Goal: Task Accomplishment & Management: Use online tool/utility

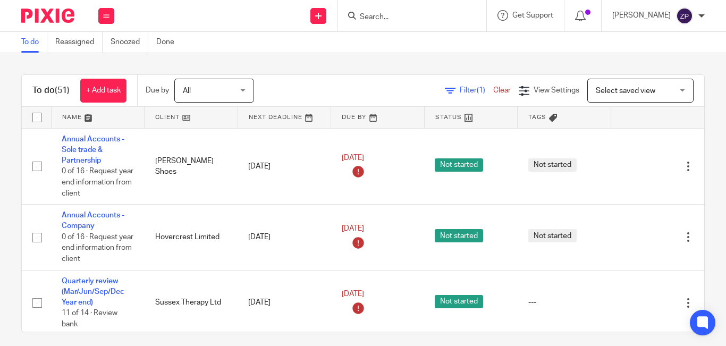
click at [409, 15] on input "Search" at bounding box center [407, 18] width 96 height 10
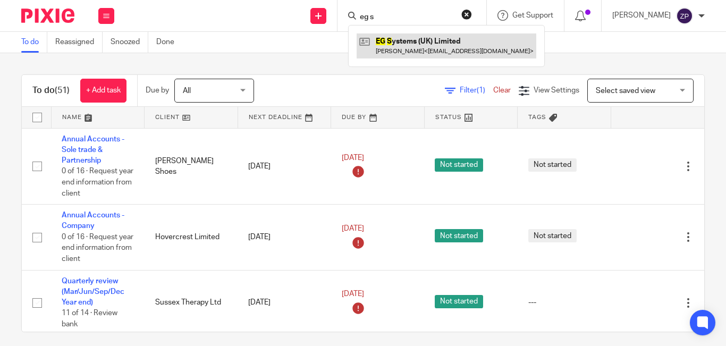
type input "eg s"
click at [427, 42] on link at bounding box center [447, 46] width 180 height 24
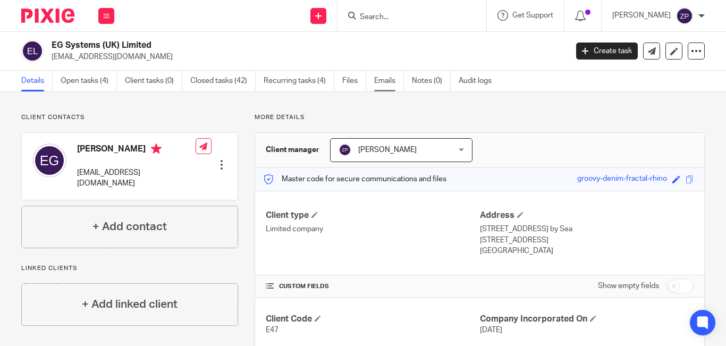
click at [380, 86] on link "Emails" at bounding box center [389, 81] width 30 height 21
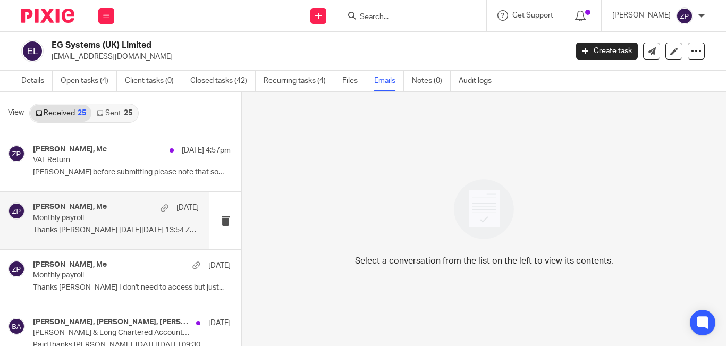
scroll to position [53, 0]
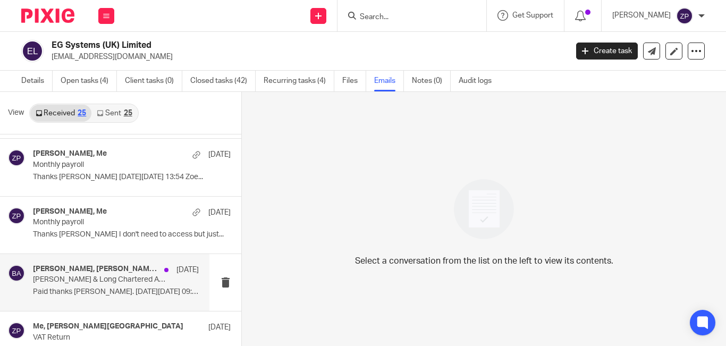
click at [99, 280] on p "Bolden & Long Chartered Accountants - Invoice (12095) for £288.00, due on 30/07…" at bounding box center [99, 279] width 133 height 9
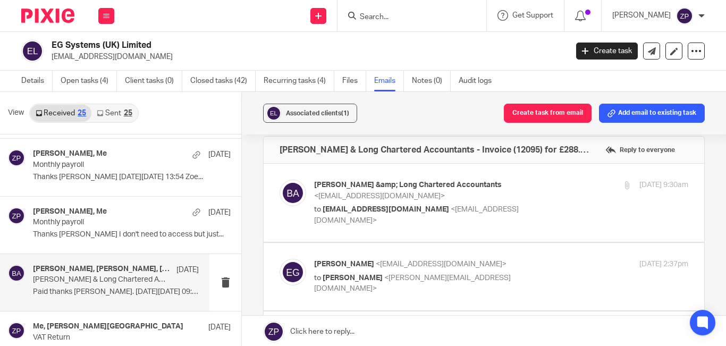
scroll to position [0, 0]
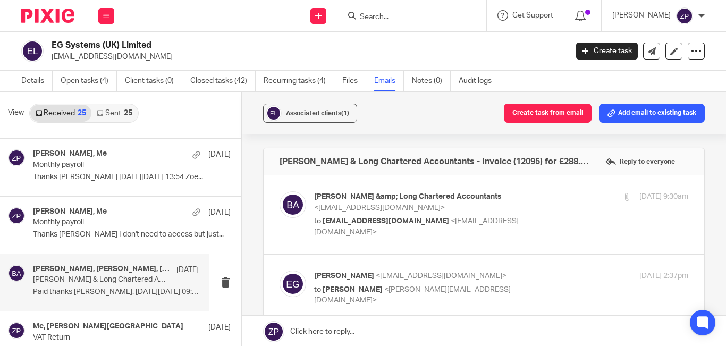
click at [516, 192] on p "Bolden &amp; Long Chartered Accountants <donotreply@sbc.sage.com>" at bounding box center [438, 202] width 249 height 22
checkbox input "true"
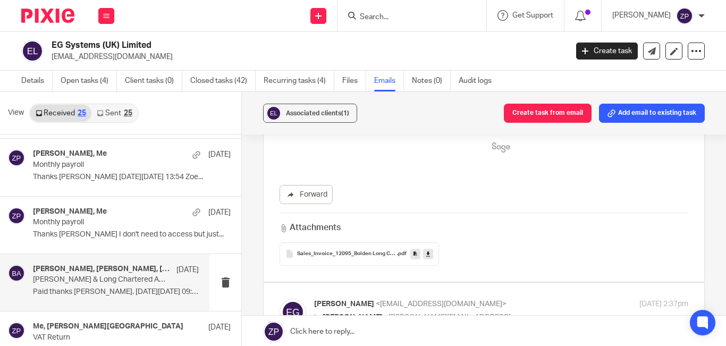
scroll to position [532, 0]
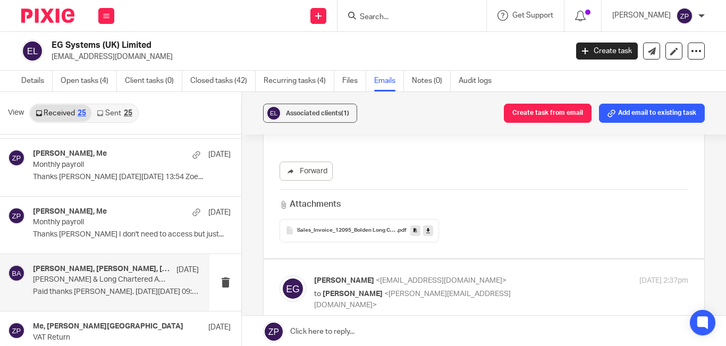
click at [526, 275] on p "Eugene Glasgow <eugeneglasgow@gmail.com>" at bounding box center [438, 280] width 249 height 11
checkbox input "true"
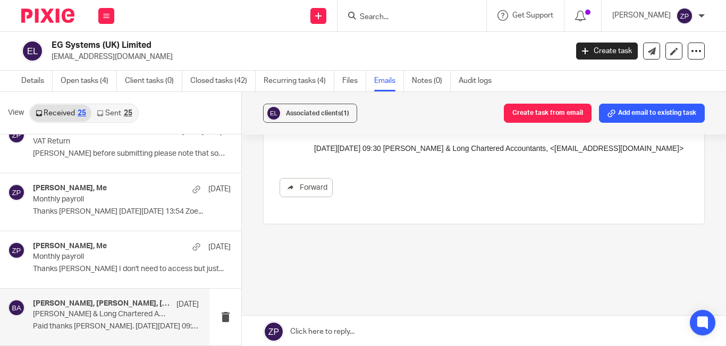
scroll to position [0, 0]
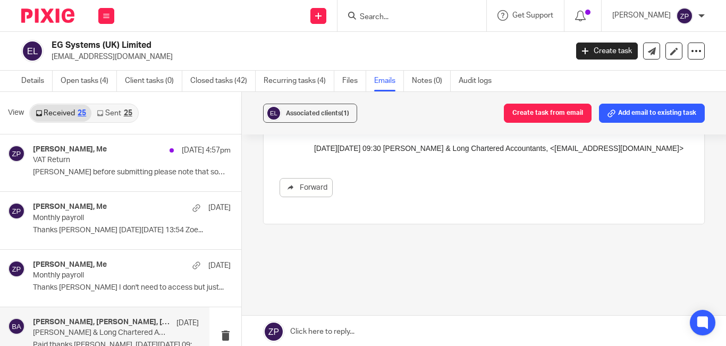
click at [105, 114] on link "Sent 25" at bounding box center [114, 113] width 46 height 17
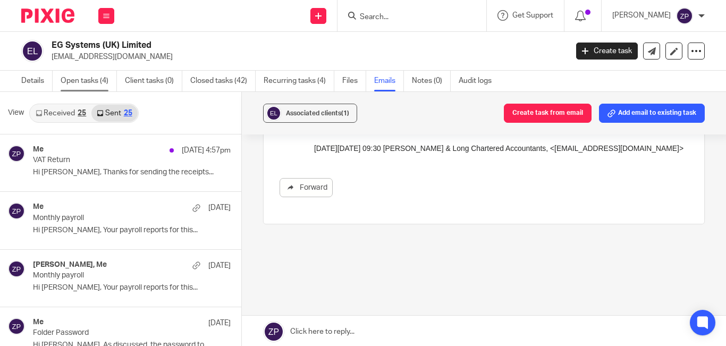
click at [87, 79] on link "Open tasks (4)" at bounding box center [89, 81] width 56 height 21
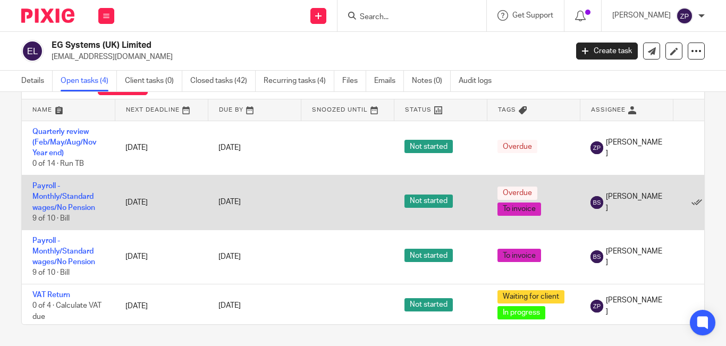
scroll to position [12, 0]
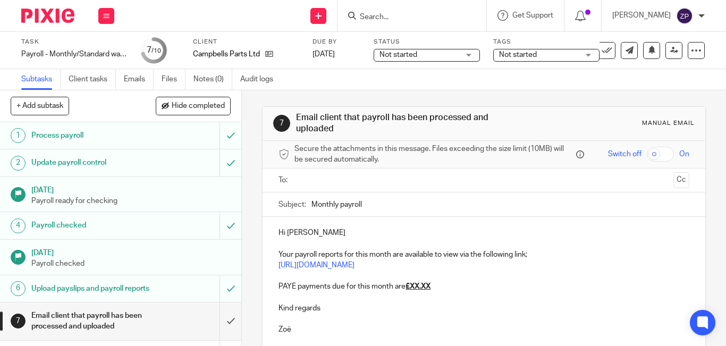
click at [314, 230] on p "Hi Jake" at bounding box center [484, 233] width 411 height 11
click at [332, 310] on p "Kind regards" at bounding box center [484, 308] width 411 height 11
drag, startPoint x: 429, startPoint y: 288, endPoint x: 410, endPoint y: 288, distance: 19.1
click at [410, 288] on u "£XX.XX" at bounding box center [418, 286] width 25 height 7
click at [308, 180] on input "text" at bounding box center [483, 180] width 371 height 12
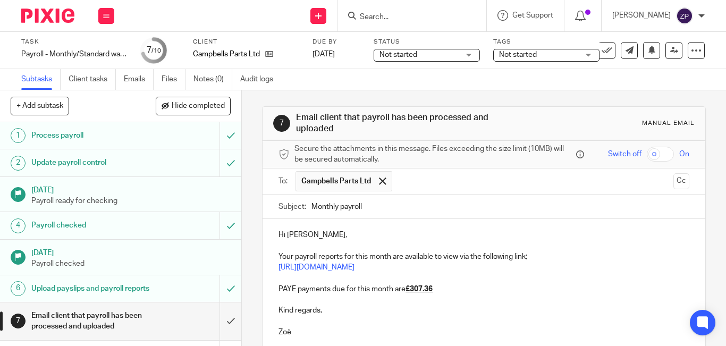
scroll to position [95, 0]
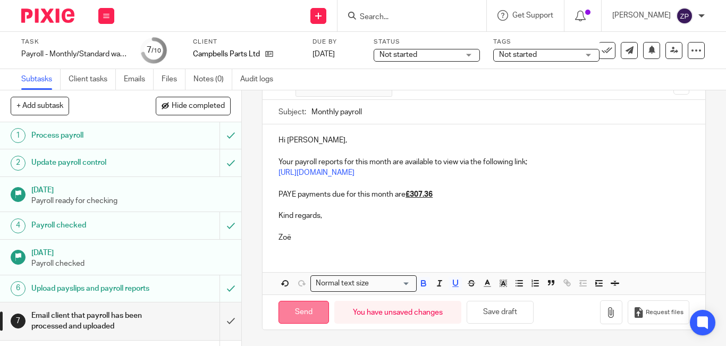
click at [304, 308] on input "Send" at bounding box center [304, 312] width 51 height 23
type input "Sent"
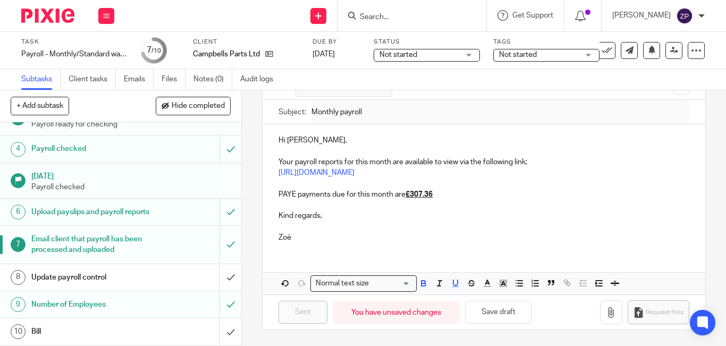
scroll to position [87, 0]
click at [221, 278] on input "submit" at bounding box center [120, 277] width 241 height 27
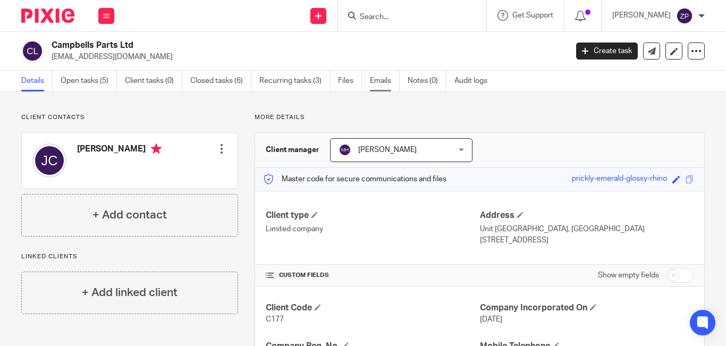
click at [378, 81] on link "Emails" at bounding box center [385, 81] width 30 height 21
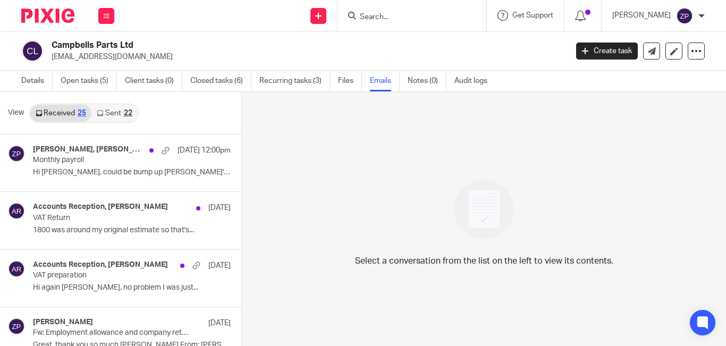
click at [110, 113] on link "Sent 22" at bounding box center [114, 113] width 46 height 17
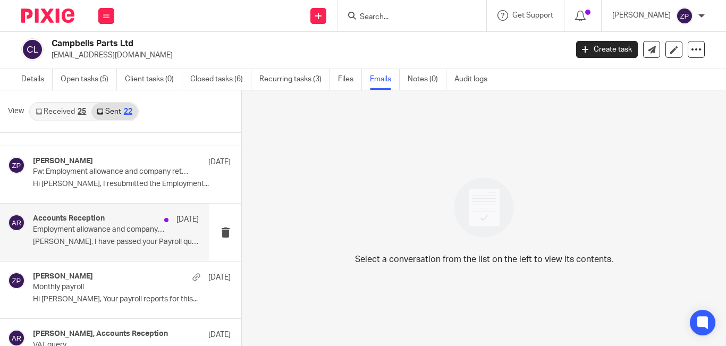
scroll to position [213, 0]
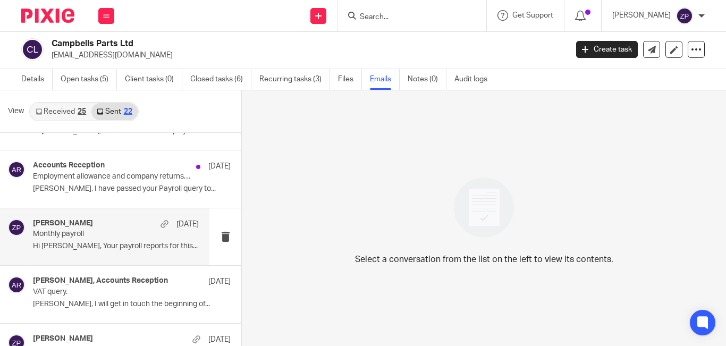
click at [97, 245] on p "Hi Jake, Your payroll reports for this..." at bounding box center [116, 246] width 166 height 9
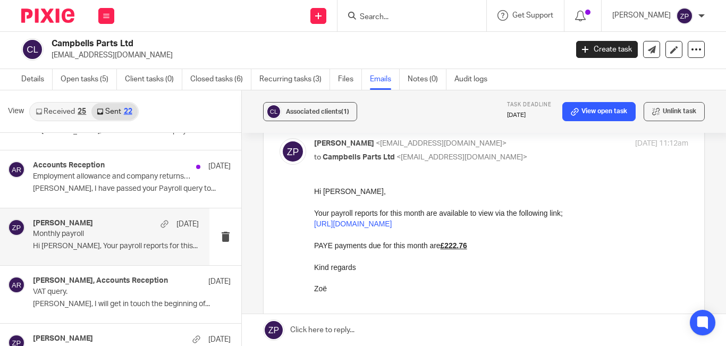
scroll to position [0, 0]
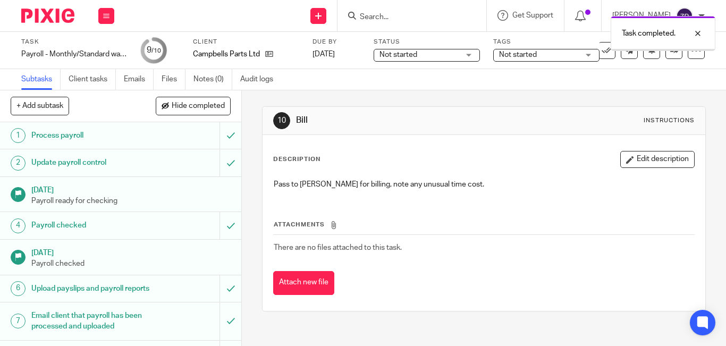
click at [543, 55] on span "Not started" at bounding box center [539, 54] width 80 height 11
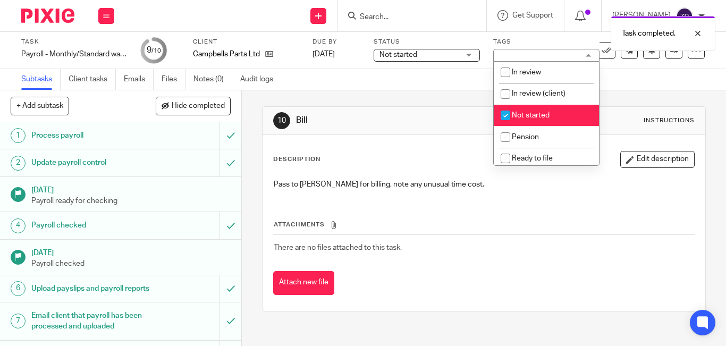
click at [510, 119] on input "checkbox" at bounding box center [506, 115] width 20 height 20
checkbox input "false"
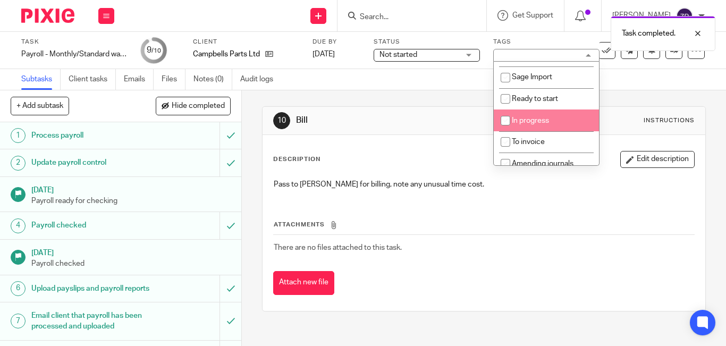
scroll to position [177, 0]
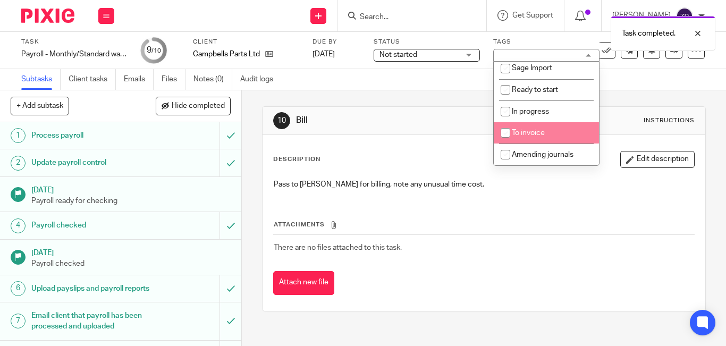
click at [529, 129] on li "To invoice" at bounding box center [546, 133] width 105 height 22
checkbox input "true"
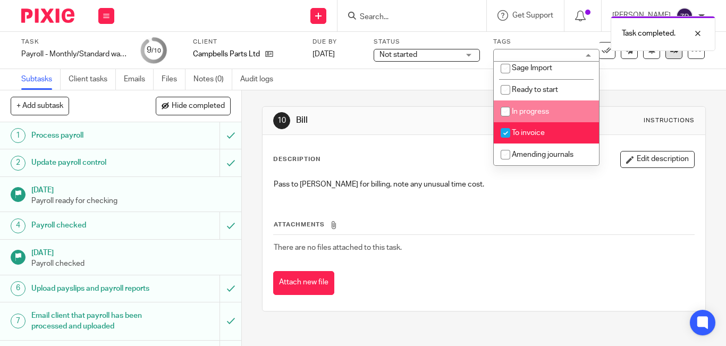
click at [669, 58] on link at bounding box center [674, 50] width 17 height 17
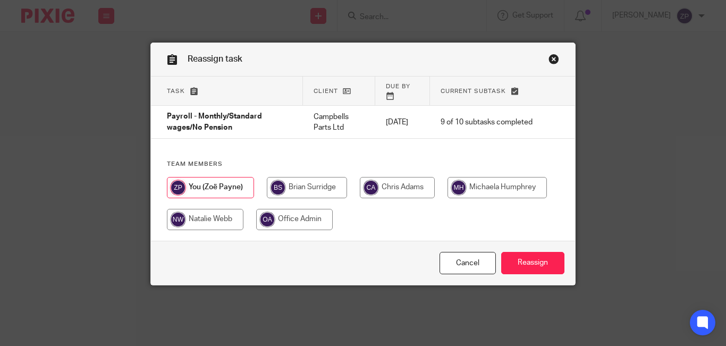
click at [324, 185] on input "radio" at bounding box center [307, 187] width 80 height 21
radio input "true"
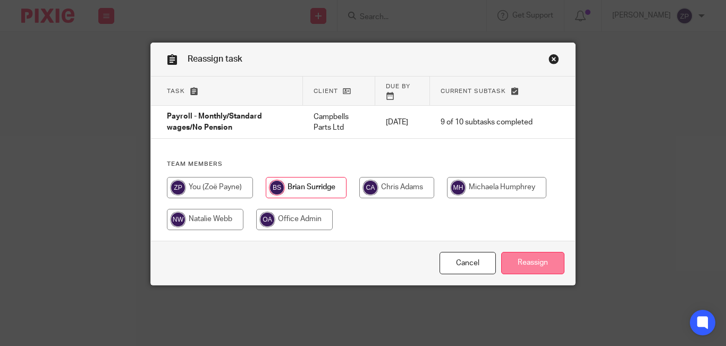
click at [515, 262] on input "Reassign" at bounding box center [532, 263] width 63 height 23
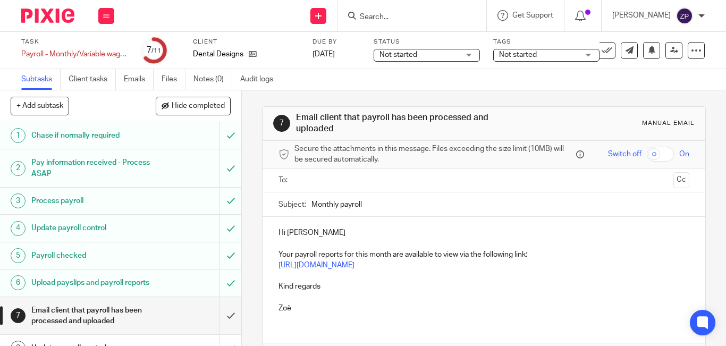
click at [307, 179] on input "text" at bounding box center [483, 180] width 371 height 12
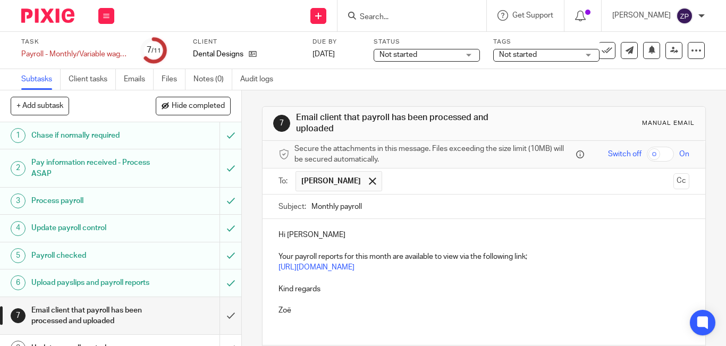
click at [329, 238] on p "Hi [PERSON_NAME]" at bounding box center [484, 235] width 411 height 11
click at [321, 291] on p "Kind regards" at bounding box center [484, 289] width 411 height 11
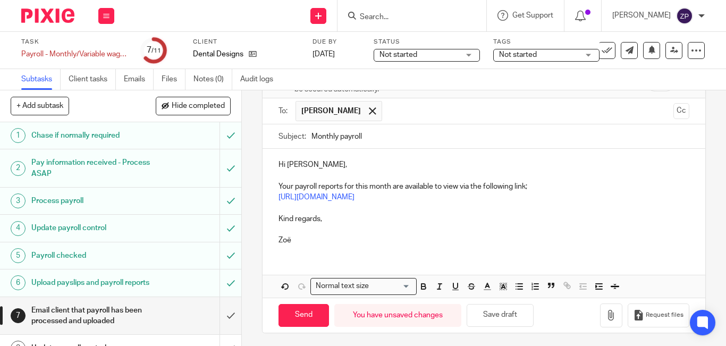
scroll to position [73, 0]
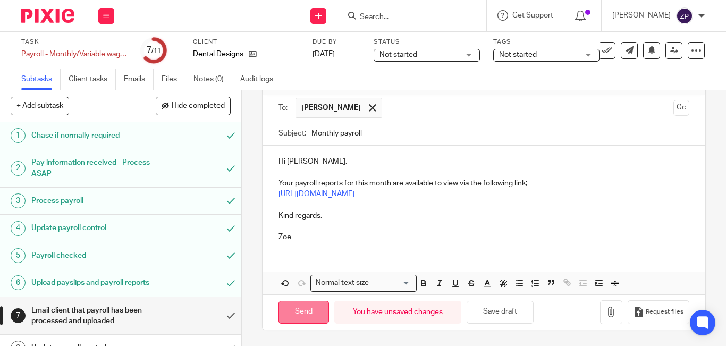
click at [291, 316] on input "Send" at bounding box center [304, 312] width 51 height 23
type input "Sent"
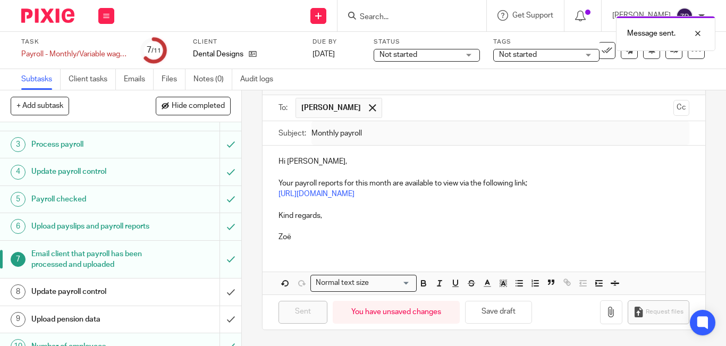
scroll to position [109, 0]
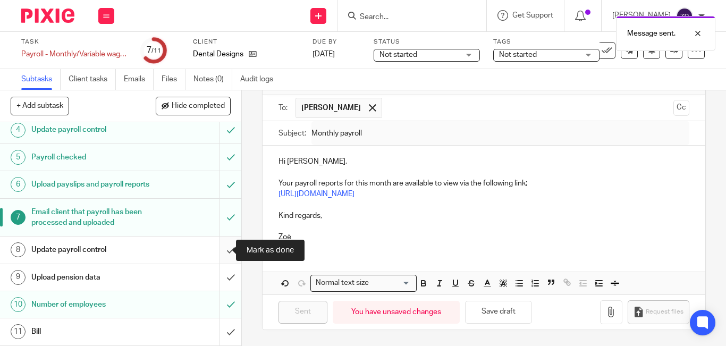
click at [224, 255] on input "submit" at bounding box center [120, 250] width 241 height 27
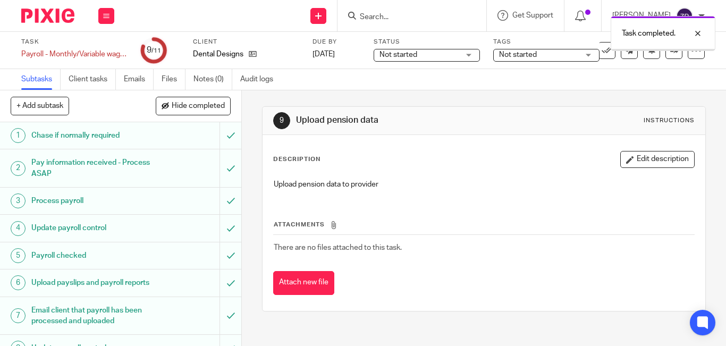
click at [529, 56] on span "Not started" at bounding box center [518, 54] width 38 height 7
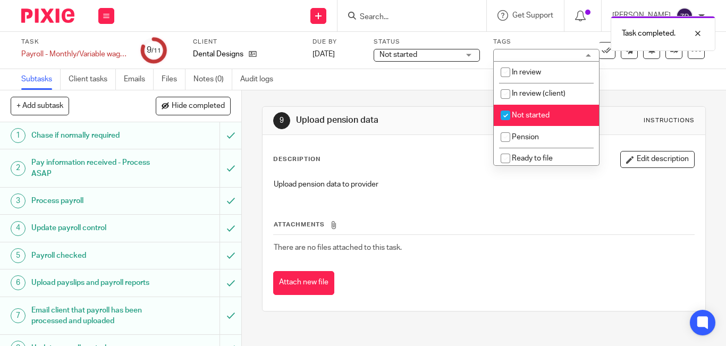
drag, startPoint x: 517, startPoint y: 114, endPoint x: 518, endPoint y: 122, distance: 8.0
click at [517, 115] on span "Not started" at bounding box center [531, 115] width 38 height 7
checkbox input "false"
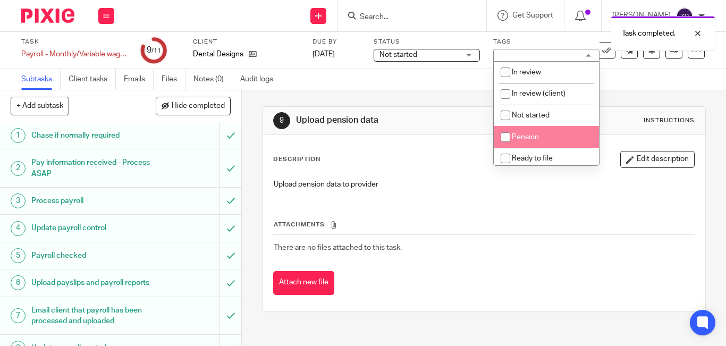
click at [516, 135] on span "Pension" at bounding box center [525, 136] width 27 height 7
checkbox input "true"
click at [49, 3] on div at bounding box center [44, 15] width 88 height 31
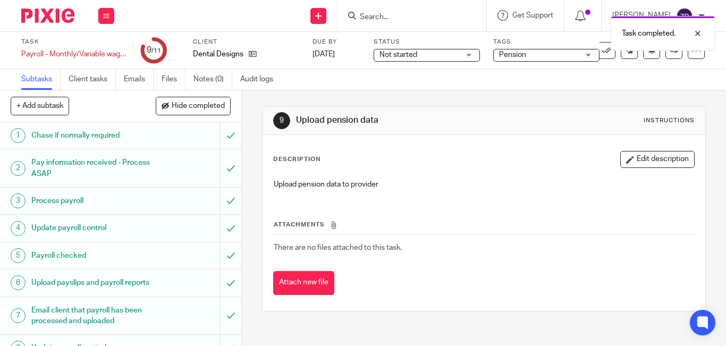
click at [55, 16] on img at bounding box center [47, 16] width 53 height 14
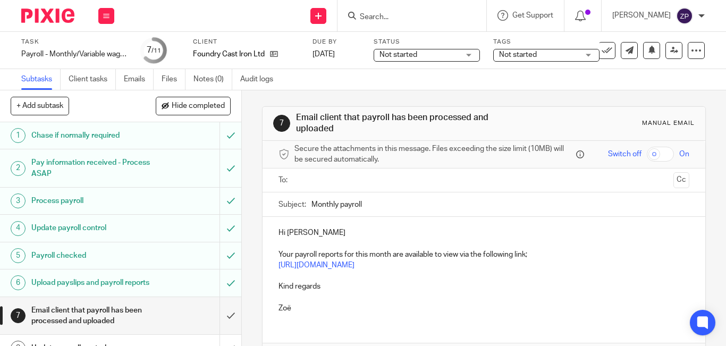
click at [323, 187] on ul at bounding box center [485, 181] width 378 height 18
click at [321, 181] on input "text" at bounding box center [483, 180] width 371 height 12
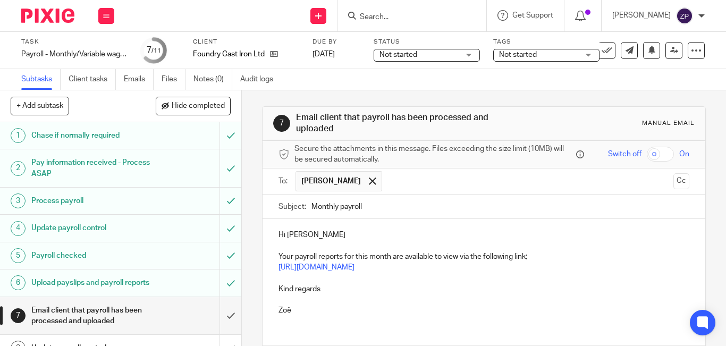
click at [295, 236] on p "Hi Mark" at bounding box center [484, 235] width 411 height 11
click at [335, 288] on p "Kind regards" at bounding box center [484, 289] width 411 height 11
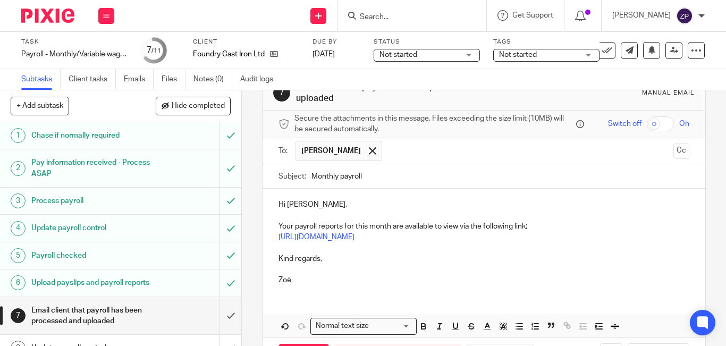
scroll to position [53, 0]
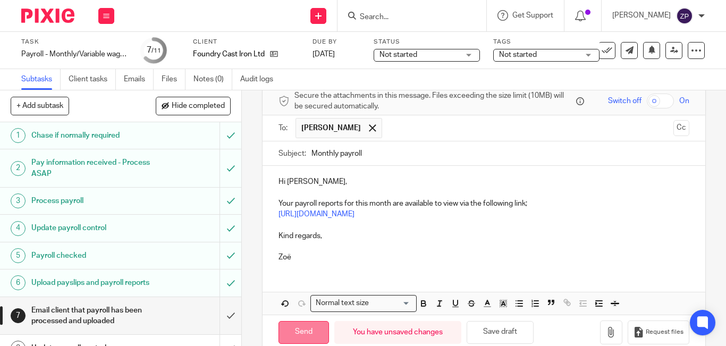
click at [297, 334] on input "Send" at bounding box center [304, 332] width 51 height 23
type input "Sent"
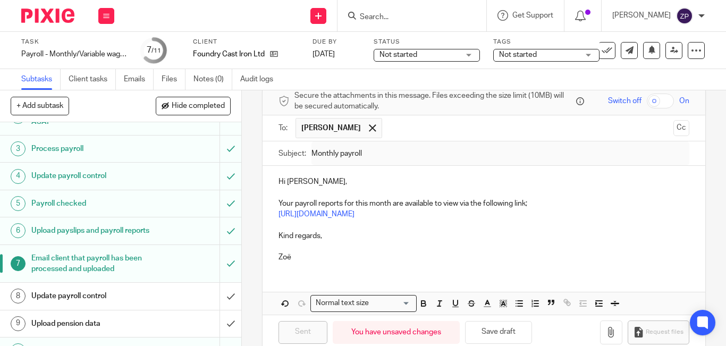
scroll to position [109, 0]
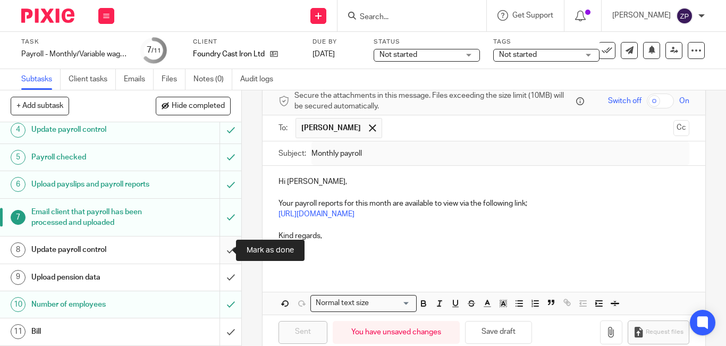
click at [219, 252] on input "submit" at bounding box center [120, 250] width 241 height 27
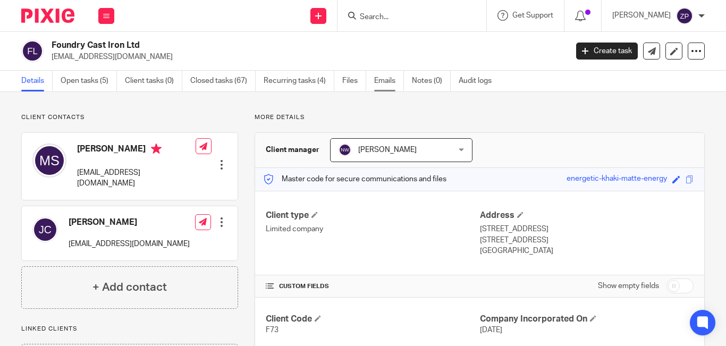
click at [379, 78] on link "Emails" at bounding box center [389, 81] width 30 height 21
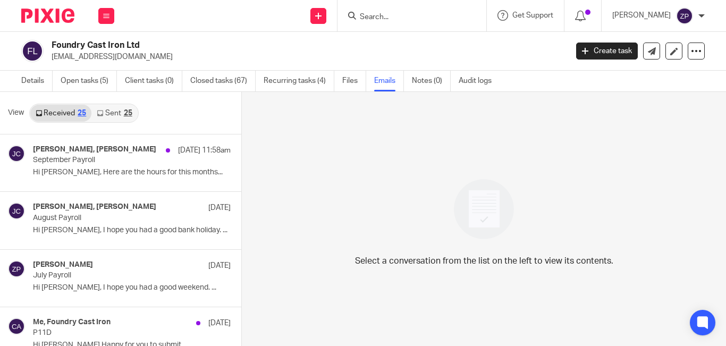
click at [111, 115] on link "Sent 25" at bounding box center [114, 113] width 46 height 17
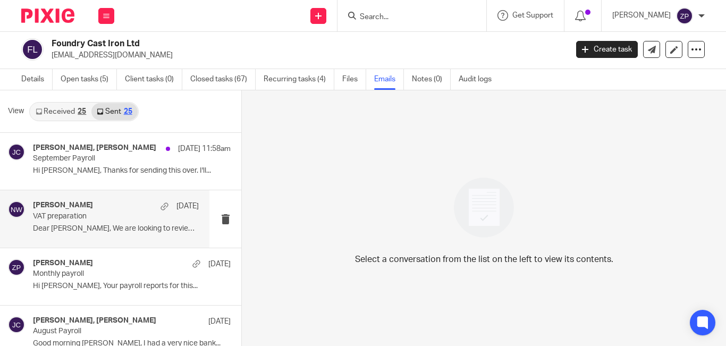
scroll to position [53, 0]
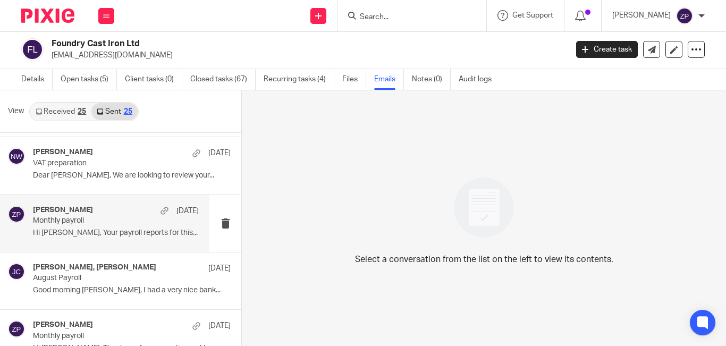
click at [86, 228] on div "Zoe Payne 26 Aug Monthly payroll Hi Jane, Your payroll reports for this..." at bounding box center [116, 224] width 166 height 36
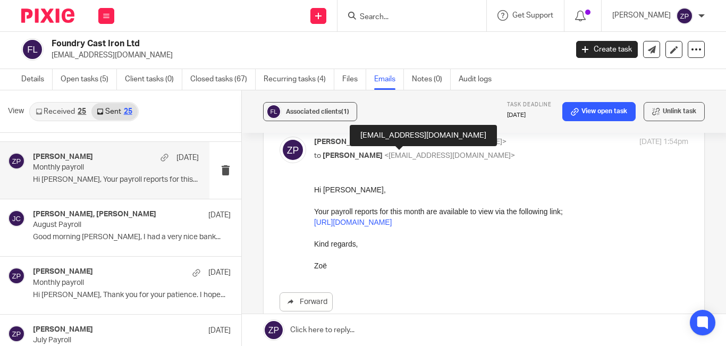
scroll to position [0, 0]
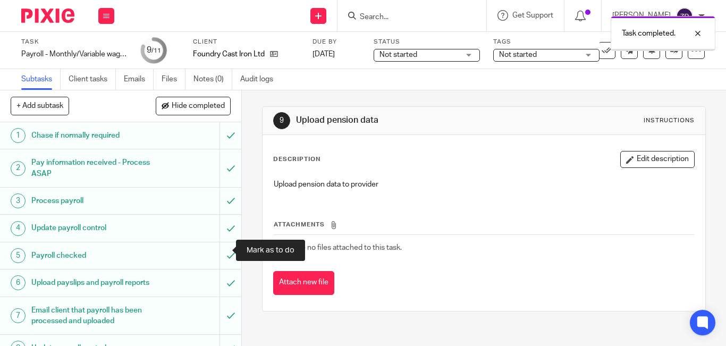
scroll to position [109, 0]
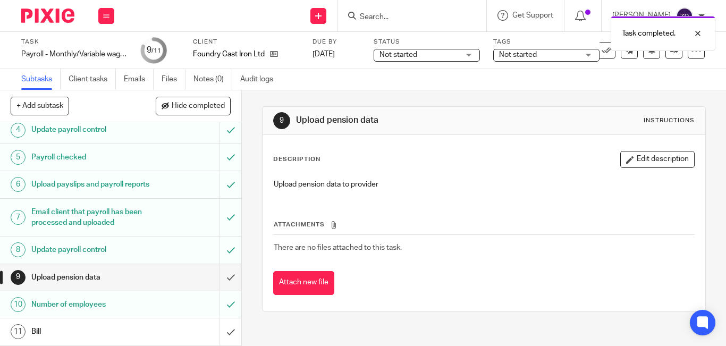
click at [564, 57] on span "Not started" at bounding box center [539, 54] width 80 height 11
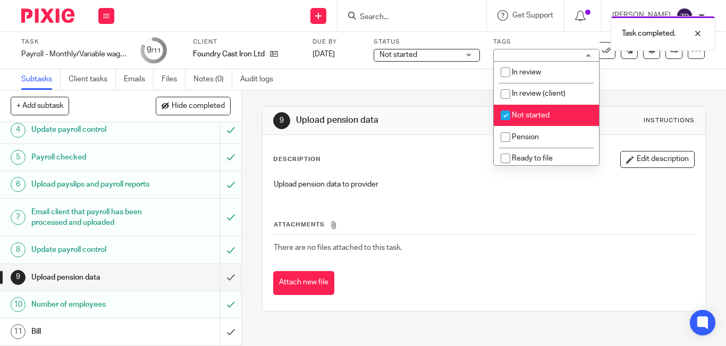
drag, startPoint x: 531, startPoint y: 117, endPoint x: 522, endPoint y: 130, distance: 16.0
click at [531, 118] on span "Not started" at bounding box center [531, 115] width 38 height 7
checkbox input "false"
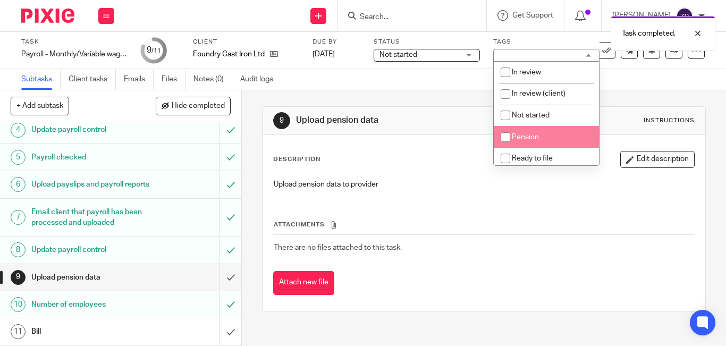
click at [520, 133] on span "Pension" at bounding box center [525, 136] width 27 height 7
checkbox input "true"
click at [61, 20] on img at bounding box center [47, 16] width 53 height 14
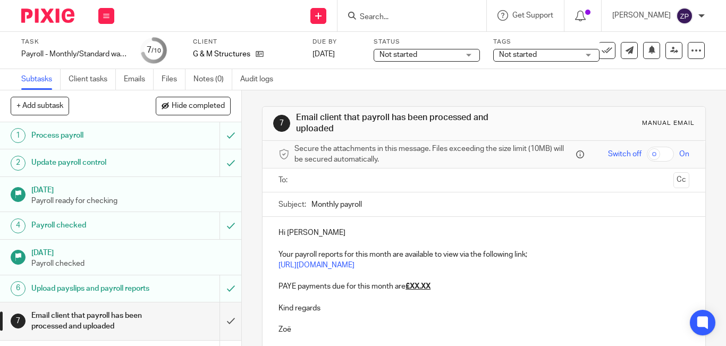
click at [335, 177] on input "text" at bounding box center [483, 180] width 371 height 12
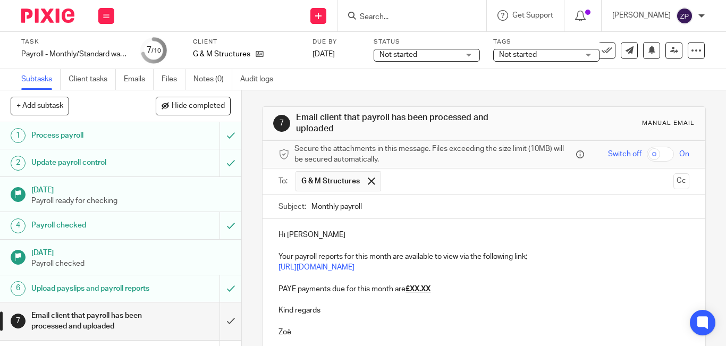
click at [305, 234] on p "Hi [PERSON_NAME]" at bounding box center [484, 235] width 411 height 11
click at [304, 235] on p "Hi [PERSON_NAME]" at bounding box center [484, 235] width 411 height 11
click at [304, 235] on p "Hi Matthew" at bounding box center [484, 235] width 411 height 11
click at [292, 235] on p "Hi Matthew" at bounding box center [484, 235] width 411 height 11
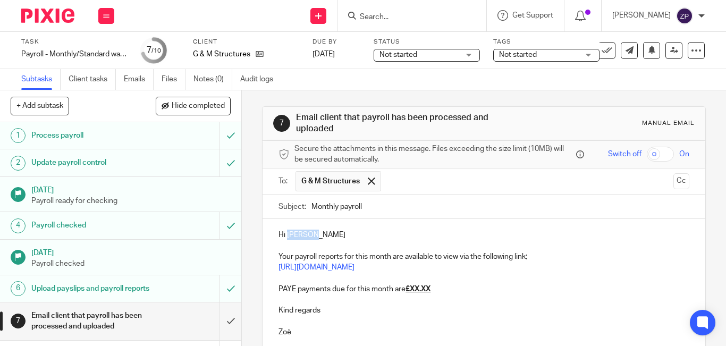
click at [292, 235] on p "Hi Matthew" at bounding box center [484, 235] width 411 height 11
drag, startPoint x: 434, startPoint y: 292, endPoint x: 408, endPoint y: 294, distance: 26.1
click at [408, 294] on p "PAYE payments due for this month are £XX.XX" at bounding box center [484, 289] width 411 height 11
click at [352, 309] on p "Kind regards" at bounding box center [484, 310] width 411 height 11
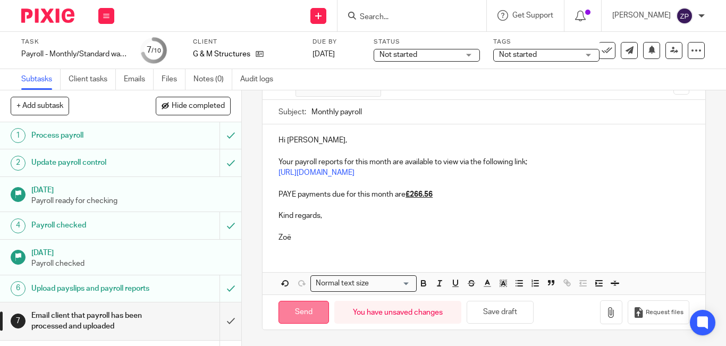
click at [295, 321] on input "Send" at bounding box center [304, 312] width 51 height 23
type input "Sent"
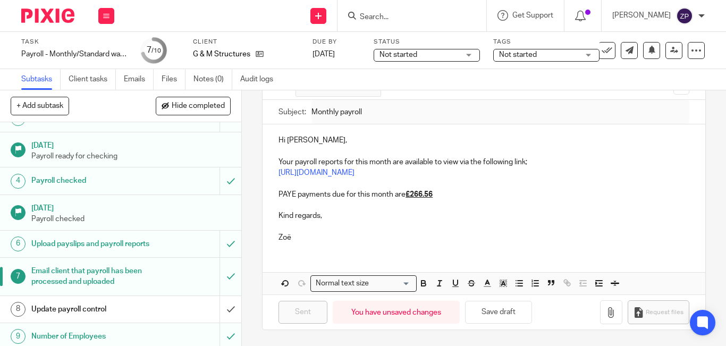
scroll to position [87, 0]
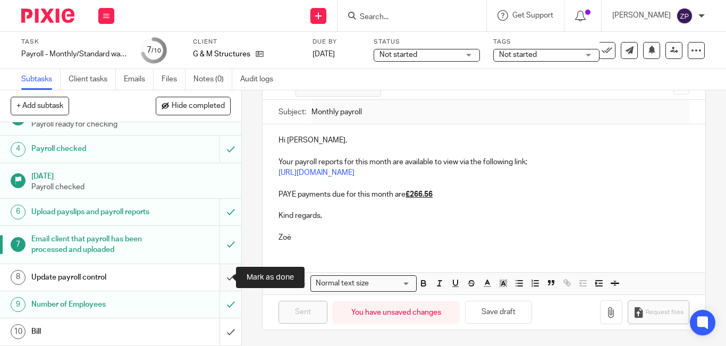
click at [220, 272] on input "submit" at bounding box center [120, 277] width 241 height 27
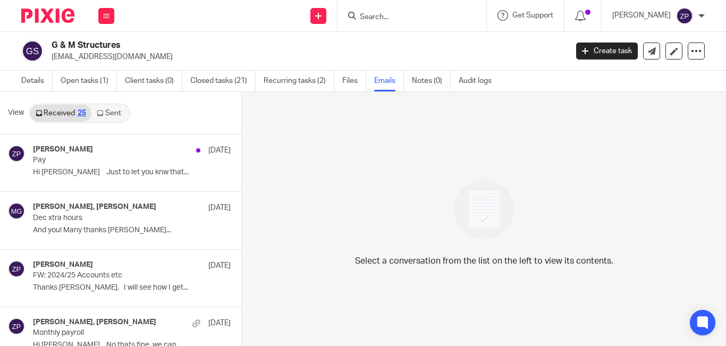
click at [109, 116] on link "Sent" at bounding box center [109, 113] width 37 height 17
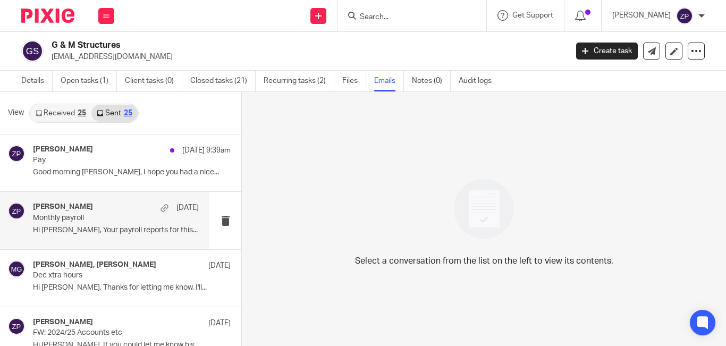
click at [83, 215] on p "Monthly payroll" at bounding box center [99, 218] width 133 height 9
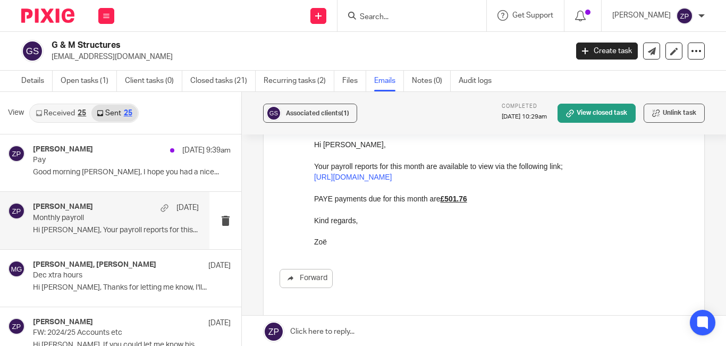
scroll to position [106, 0]
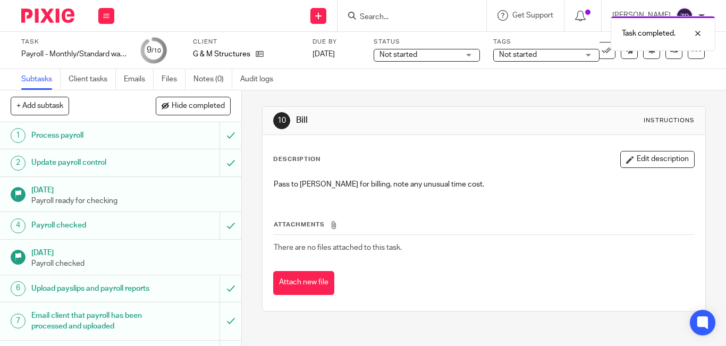
click at [543, 58] on span "Not started" at bounding box center [539, 54] width 80 height 11
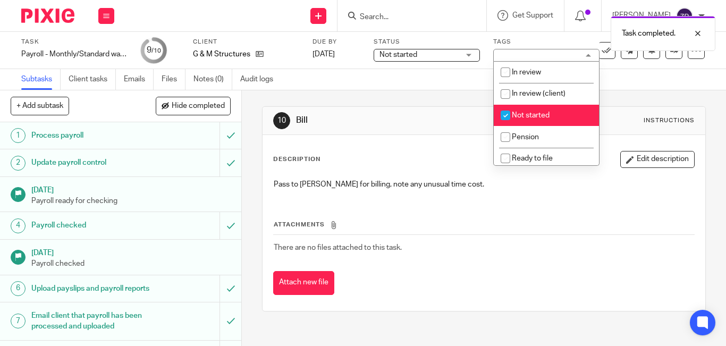
click at [522, 115] on span "Not started" at bounding box center [531, 115] width 38 height 7
checkbox input "false"
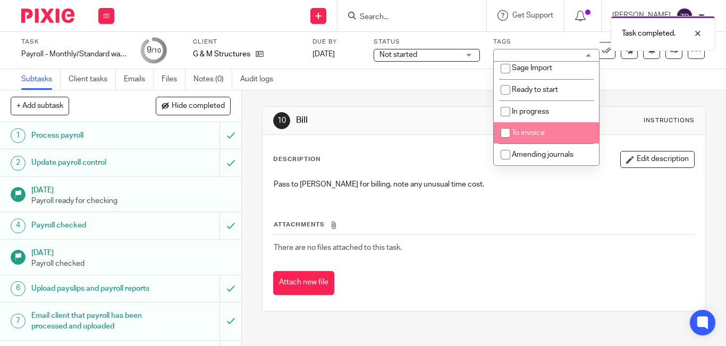
click at [526, 125] on li "To invoice" at bounding box center [546, 133] width 105 height 22
checkbox input "true"
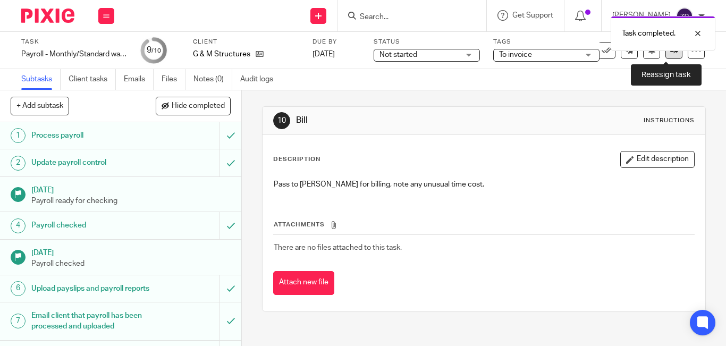
click at [666, 56] on link at bounding box center [674, 50] width 17 height 17
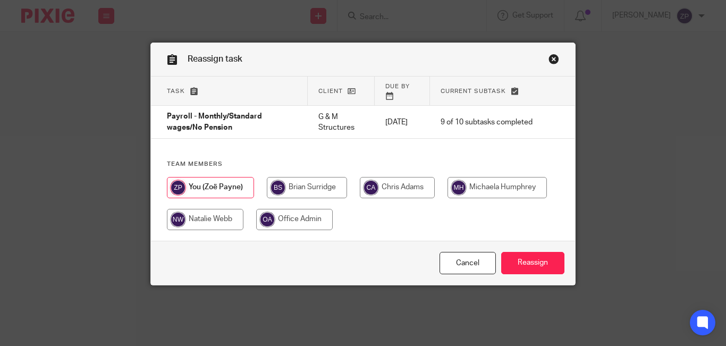
click at [288, 178] on input "radio" at bounding box center [307, 187] width 80 height 21
radio input "true"
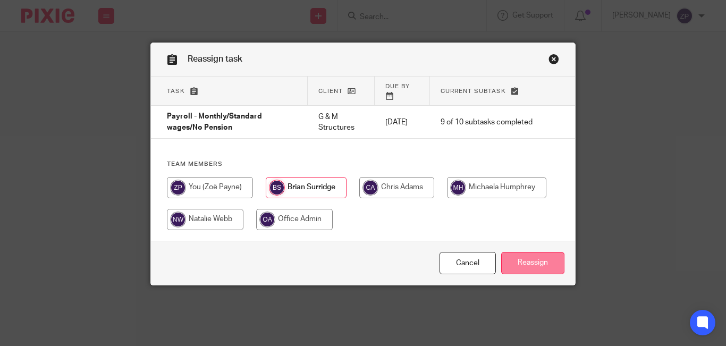
click at [538, 260] on input "Reassign" at bounding box center [532, 263] width 63 height 23
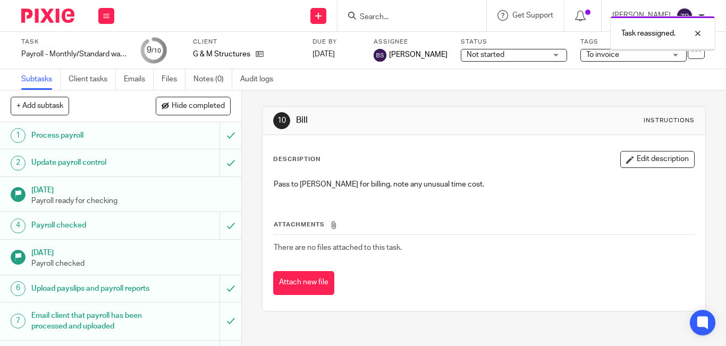
click at [48, 19] on img at bounding box center [47, 16] width 53 height 14
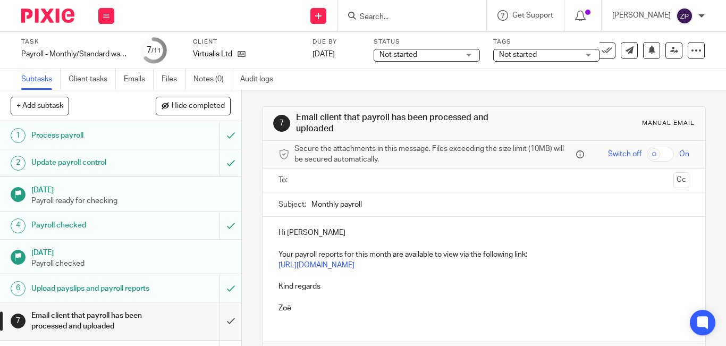
click at [298, 175] on input "text" at bounding box center [483, 180] width 371 height 12
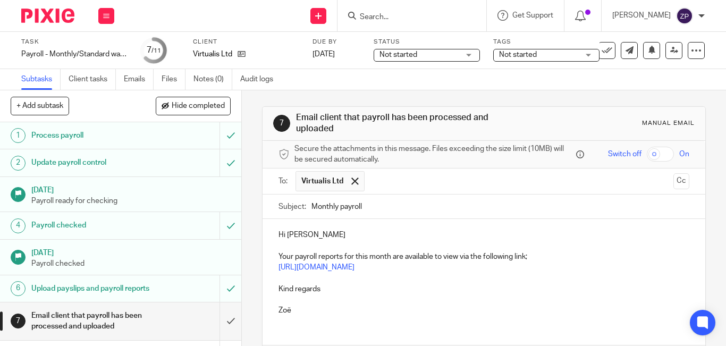
click at [324, 235] on p "Hi Adam" at bounding box center [484, 235] width 411 height 11
click at [331, 290] on p "Kind regards" at bounding box center [484, 289] width 411 height 11
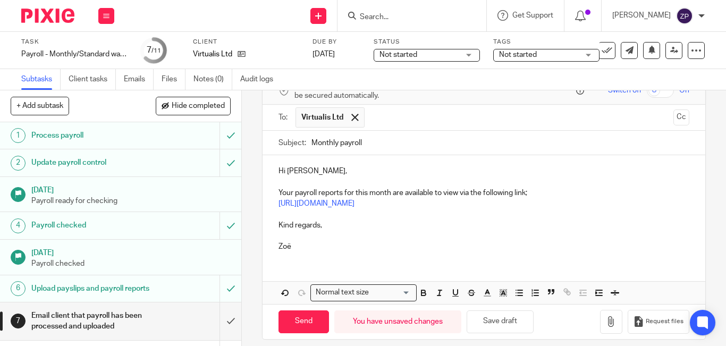
scroll to position [73, 0]
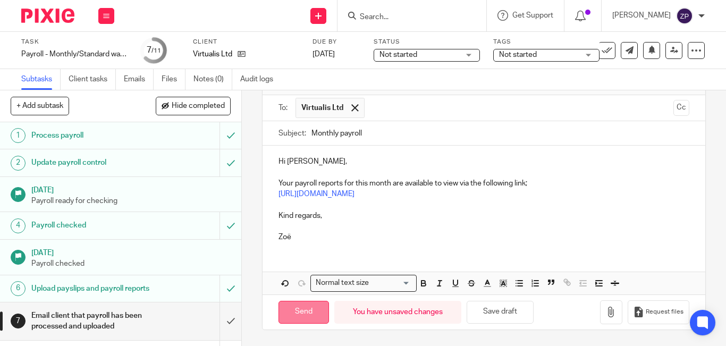
click at [292, 307] on input "Send" at bounding box center [304, 312] width 51 height 23
type input "Sent"
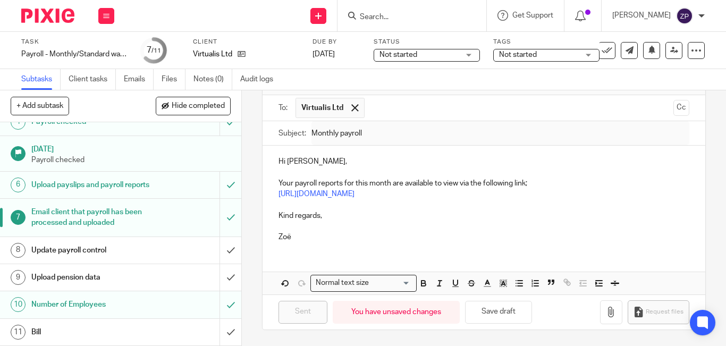
scroll to position [114, 0]
click at [214, 253] on input "submit" at bounding box center [120, 250] width 241 height 27
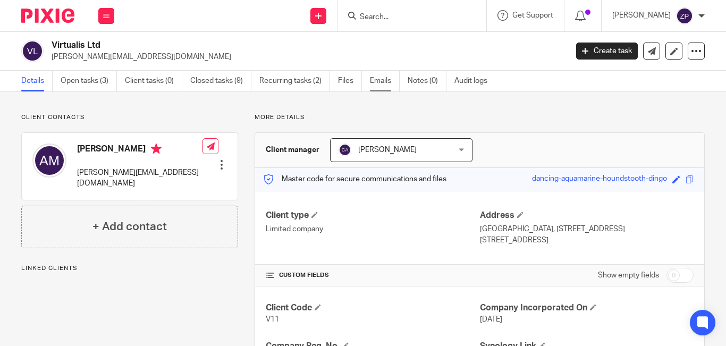
click at [383, 80] on link "Emails" at bounding box center [385, 81] width 30 height 21
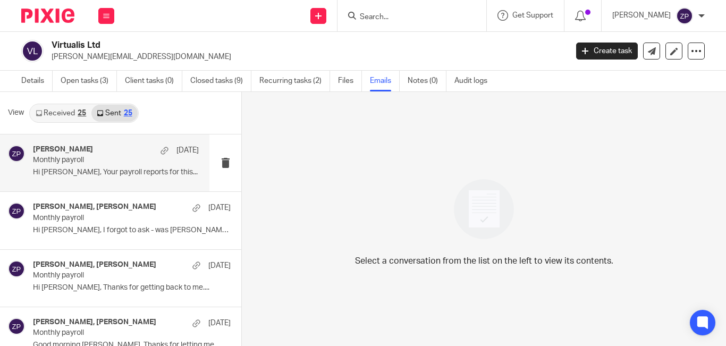
scroll to position [2, 0]
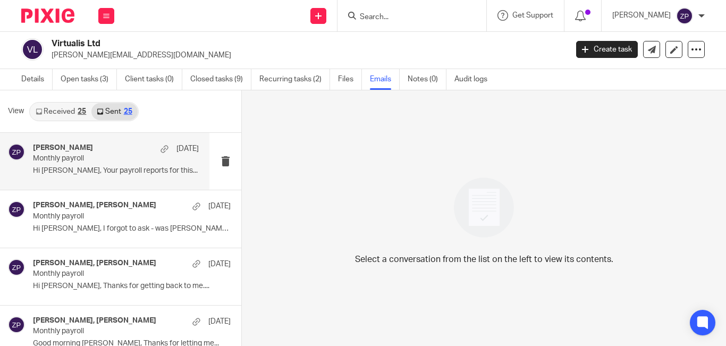
click at [106, 172] on p "Hi [PERSON_NAME], Your payroll reports for this..." at bounding box center [116, 170] width 166 height 9
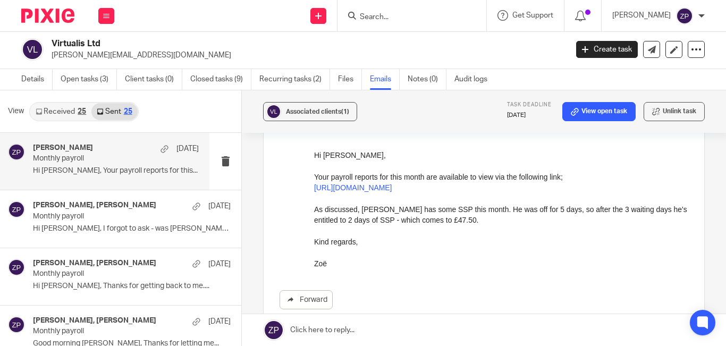
scroll to position [106, 0]
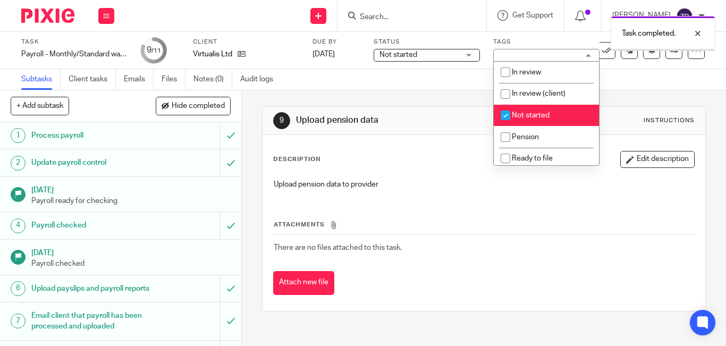
click at [518, 113] on span "Not started" at bounding box center [531, 115] width 38 height 7
checkbox input "false"
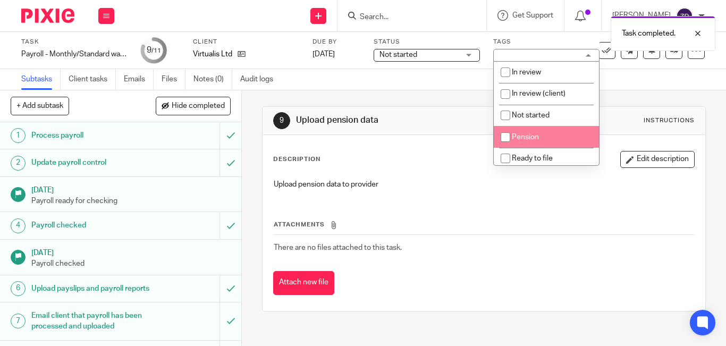
click at [523, 136] on span "Pension" at bounding box center [525, 136] width 27 height 7
checkbox input "true"
click at [53, 14] on img at bounding box center [47, 16] width 53 height 14
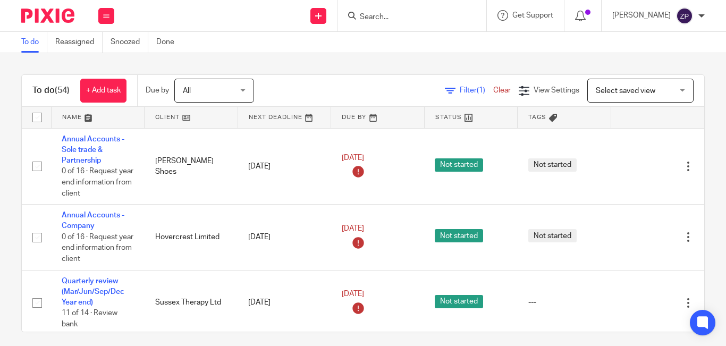
click at [435, 17] on input "Search" at bounding box center [407, 18] width 96 height 10
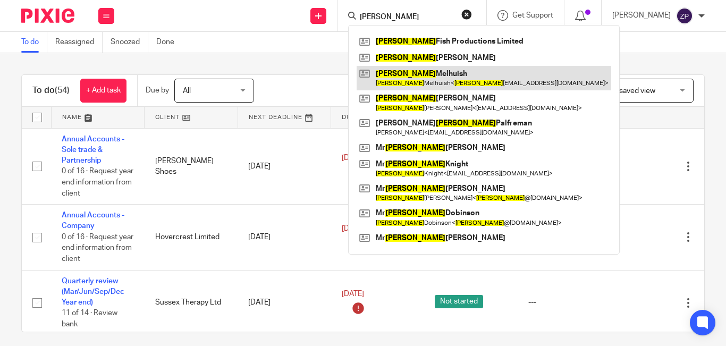
type input "paul"
click at [425, 78] on link at bounding box center [484, 78] width 255 height 24
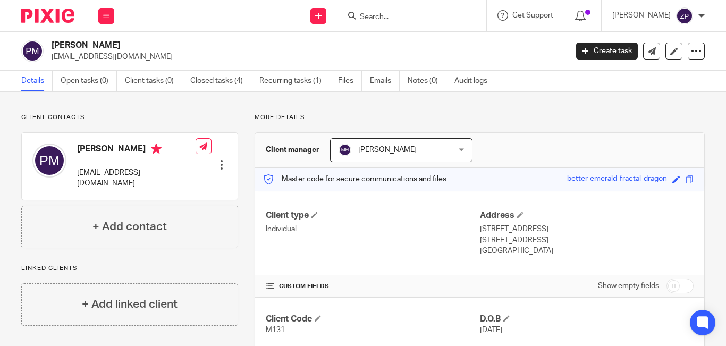
click at [64, 17] on img at bounding box center [47, 16] width 53 height 14
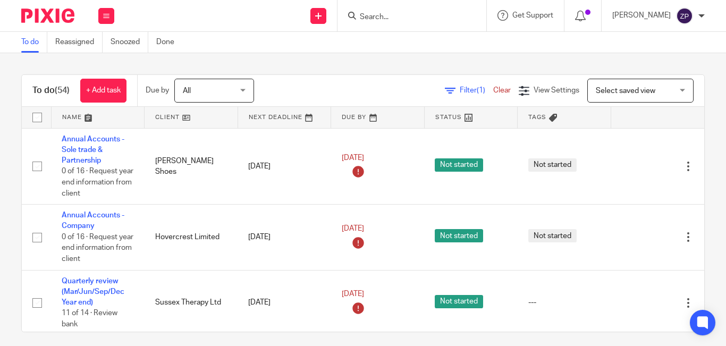
scroll to position [1926, 0]
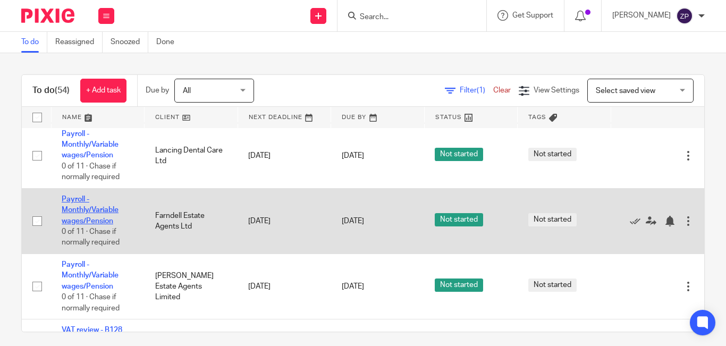
click at [77, 210] on link "Payroll - Monthly/Variable wages/Pension" at bounding box center [90, 210] width 57 height 29
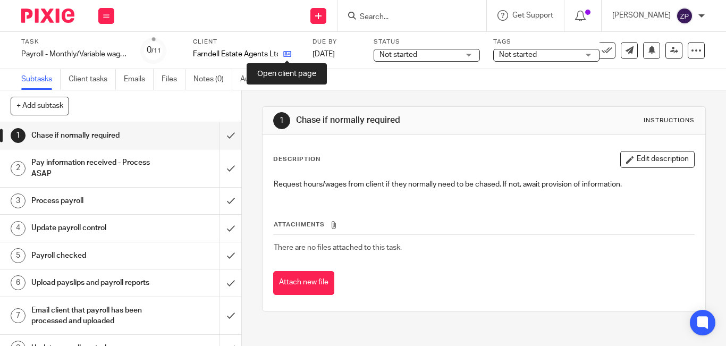
click at [286, 54] on icon at bounding box center [287, 54] width 8 height 8
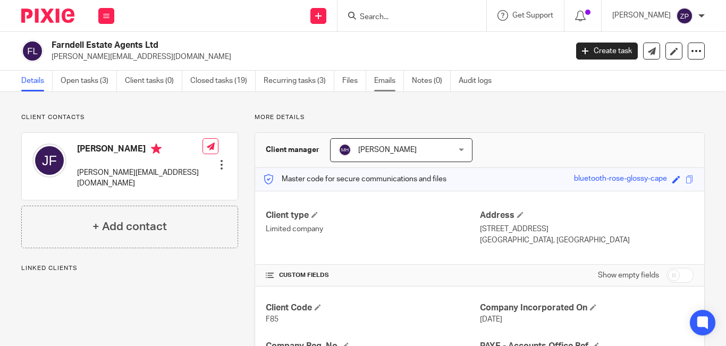
click at [389, 81] on link "Emails" at bounding box center [389, 81] width 30 height 21
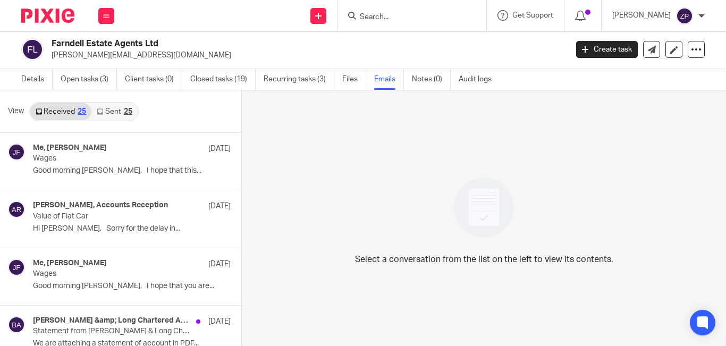
click at [115, 108] on link "Sent 25" at bounding box center [114, 111] width 46 height 17
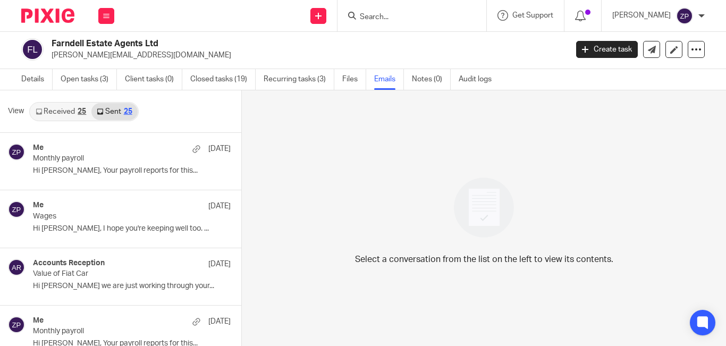
click at [71, 112] on link "Received 25" at bounding box center [60, 111] width 61 height 17
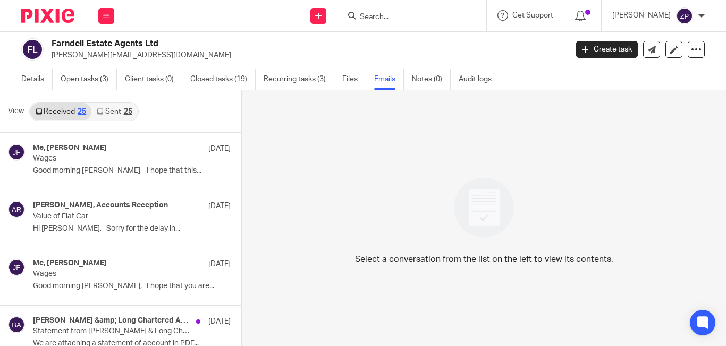
click at [52, 21] on img at bounding box center [47, 16] width 53 height 14
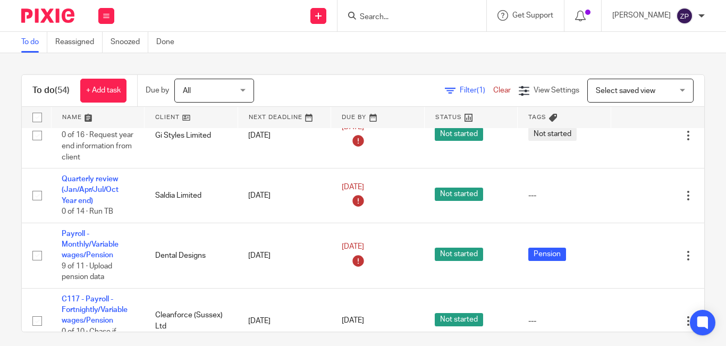
scroll to position [962, 0]
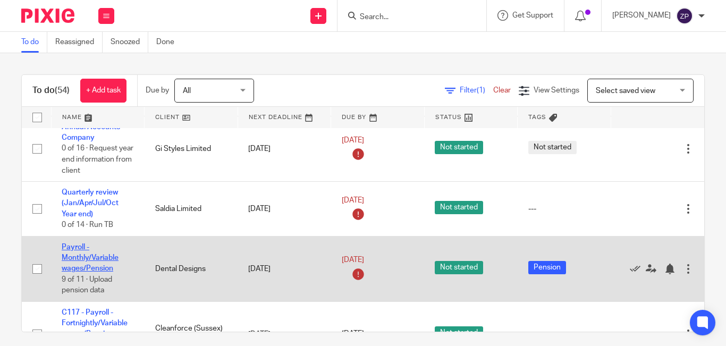
click at [76, 266] on link "Payroll - Monthly/Variable wages/Pension" at bounding box center [90, 258] width 57 height 29
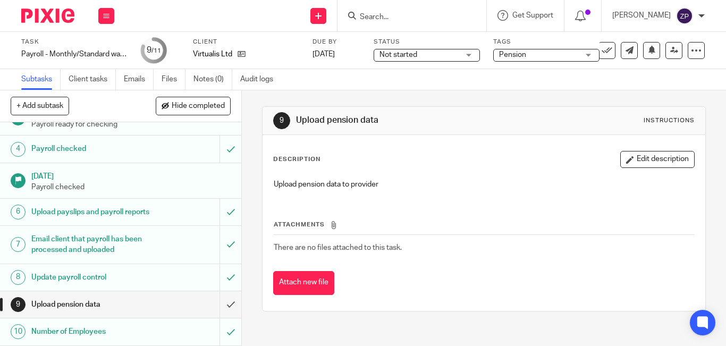
scroll to position [114, 0]
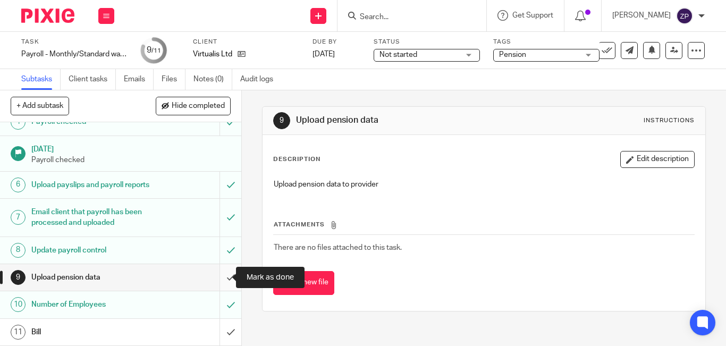
click at [223, 282] on input "submit" at bounding box center [120, 277] width 241 height 27
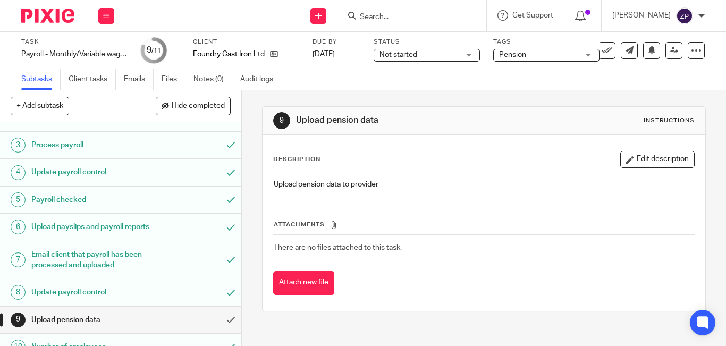
scroll to position [109, 0]
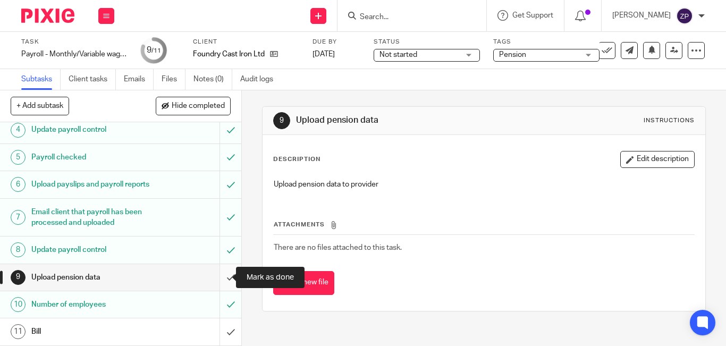
click at [216, 279] on input "submit" at bounding box center [120, 277] width 241 height 27
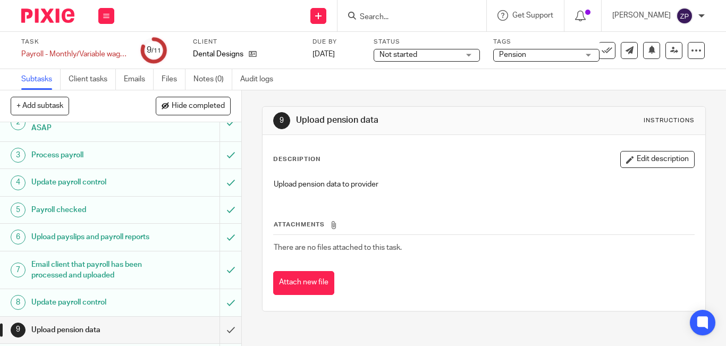
scroll to position [109, 0]
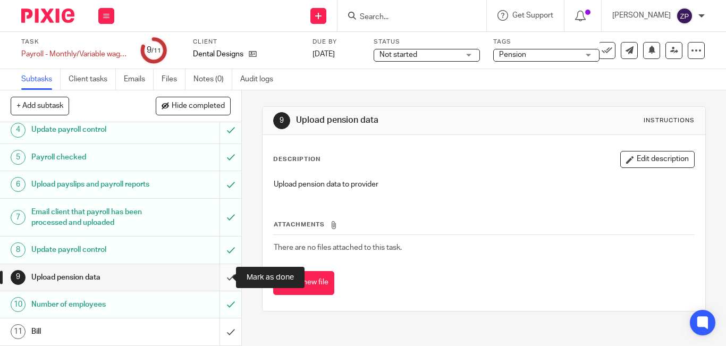
click at [218, 276] on input "submit" at bounding box center [120, 277] width 241 height 27
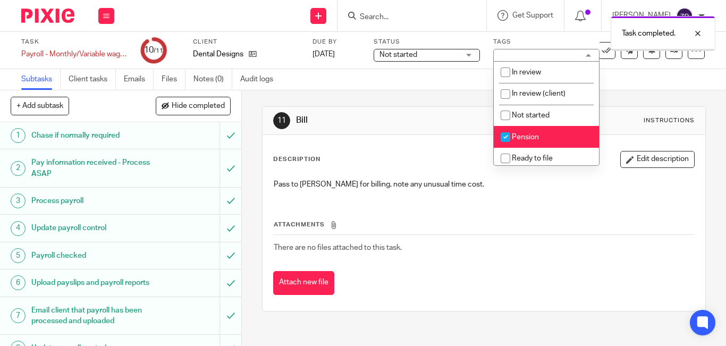
click at [511, 138] on input "checkbox" at bounding box center [506, 137] width 20 height 20
checkbox input "false"
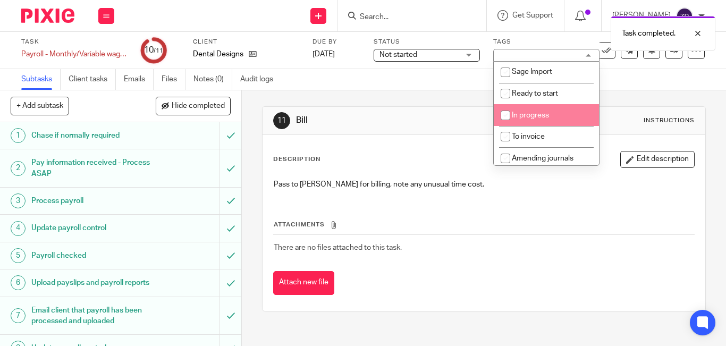
scroll to position [177, 0]
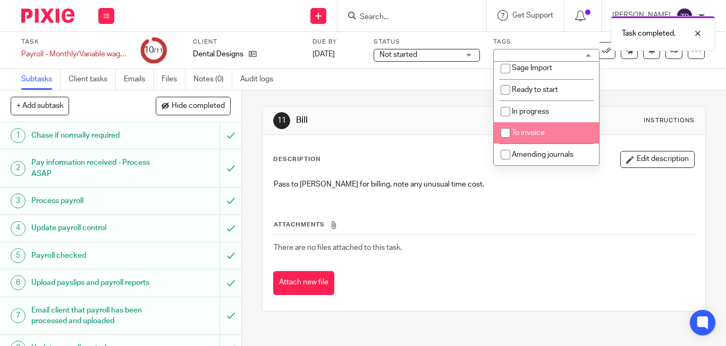
click at [509, 137] on input "checkbox" at bounding box center [506, 133] width 20 height 20
checkbox input "true"
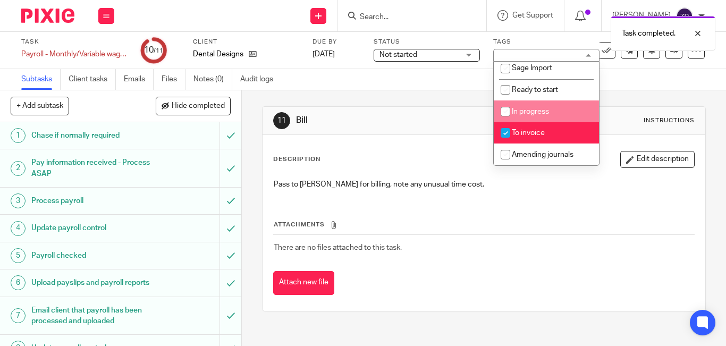
click at [665, 59] on div "Task Payroll - Monthly/Variable wages/Pension Save Payroll - Monthly/Variable w…" at bounding box center [363, 51] width 684 height 26
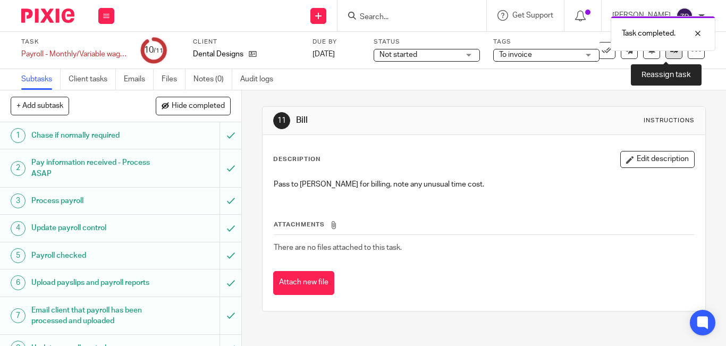
click at [666, 55] on link at bounding box center [674, 50] width 17 height 17
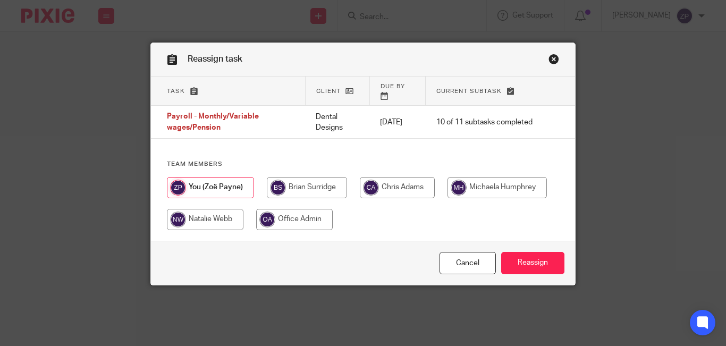
click at [313, 185] on input "radio" at bounding box center [307, 187] width 80 height 21
radio input "true"
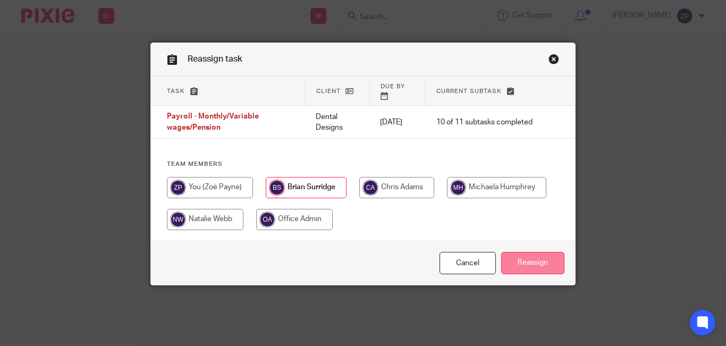
click at [538, 254] on input "Reassign" at bounding box center [532, 263] width 63 height 23
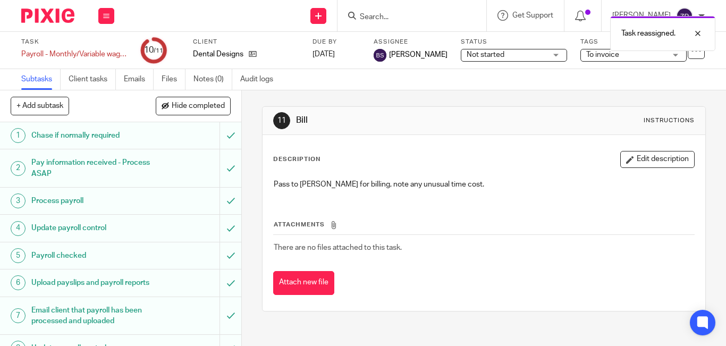
click at [41, 12] on img at bounding box center [47, 16] width 53 height 14
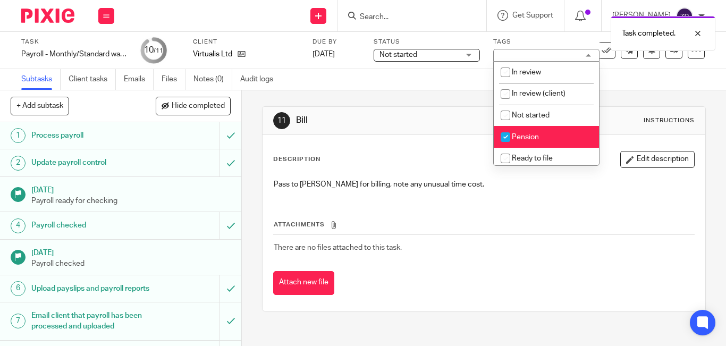
click at [514, 135] on input "checkbox" at bounding box center [506, 137] width 20 height 20
checkbox input "false"
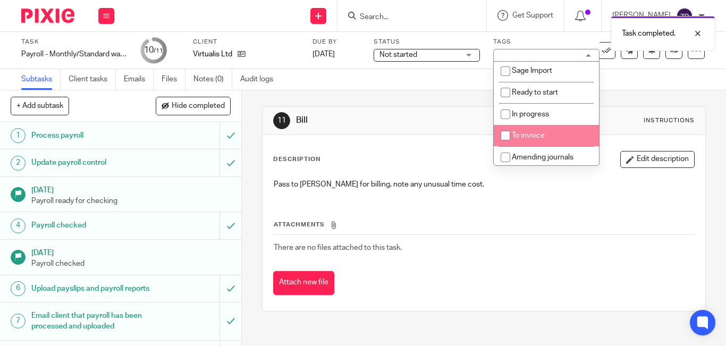
scroll to position [177, 0]
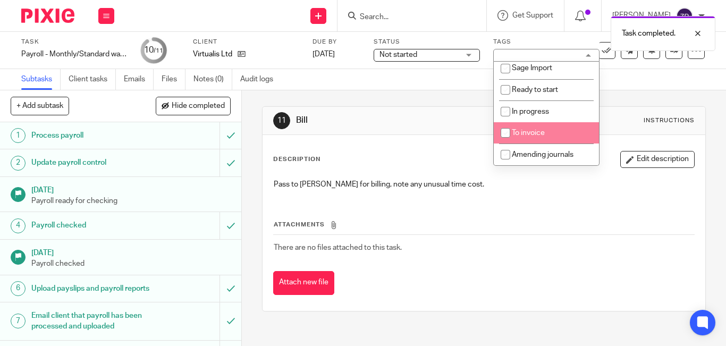
click at [530, 135] on span "To invoice" at bounding box center [528, 132] width 33 height 7
checkbox input "true"
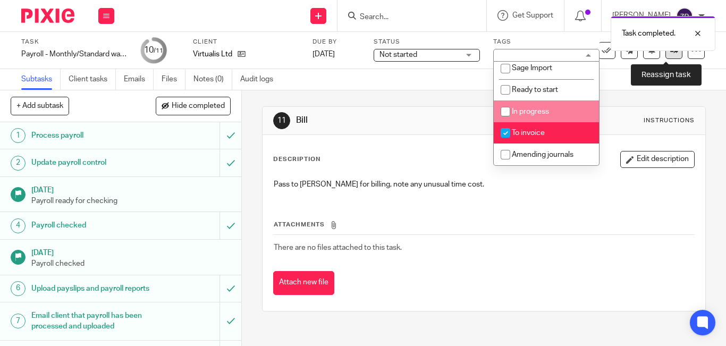
click at [666, 56] on link at bounding box center [674, 50] width 17 height 17
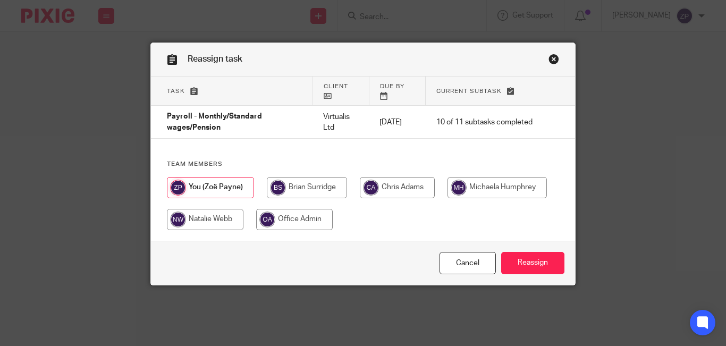
click at [311, 192] on input "radio" at bounding box center [307, 187] width 80 height 21
radio input "true"
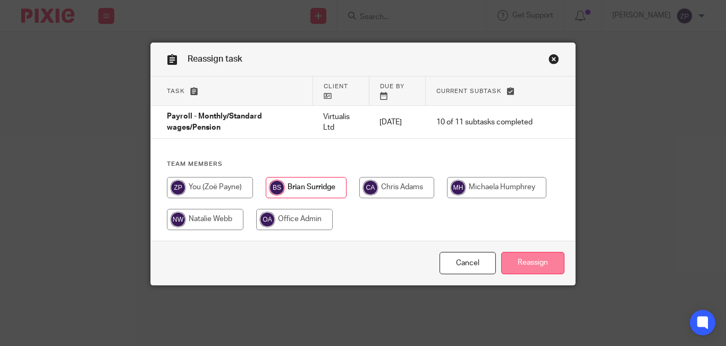
click at [507, 255] on input "Reassign" at bounding box center [532, 263] width 63 height 23
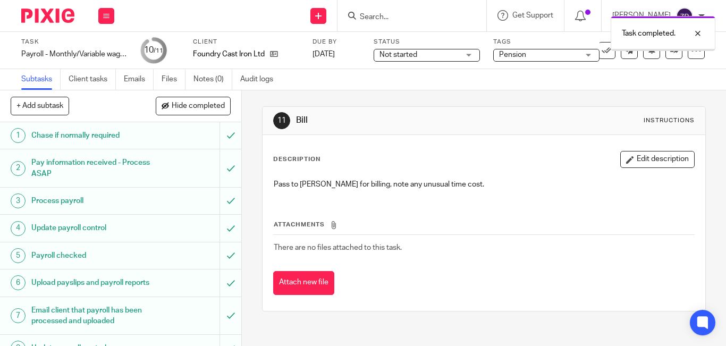
click at [531, 59] on span "Pension" at bounding box center [539, 54] width 80 height 11
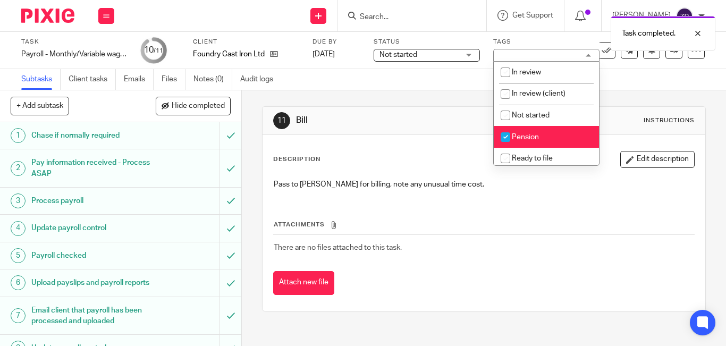
click at [526, 133] on span "Pension" at bounding box center [525, 136] width 27 height 7
checkbox input "false"
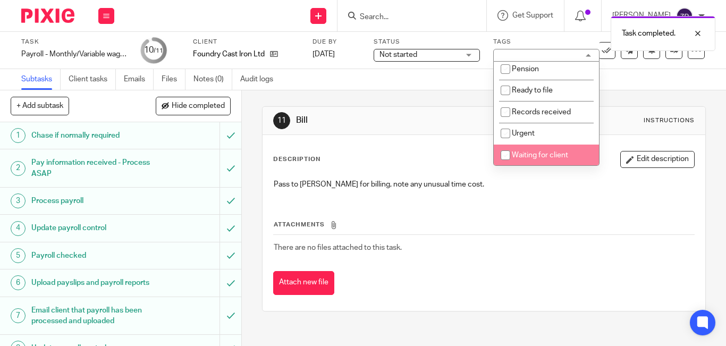
scroll to position [177, 0]
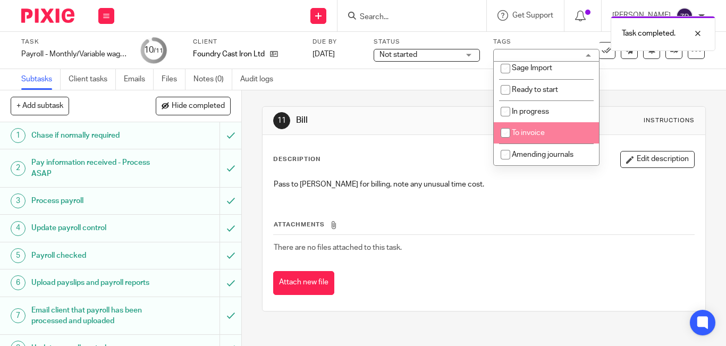
click at [527, 134] on span "To invoice" at bounding box center [528, 132] width 33 height 7
checkbox input "true"
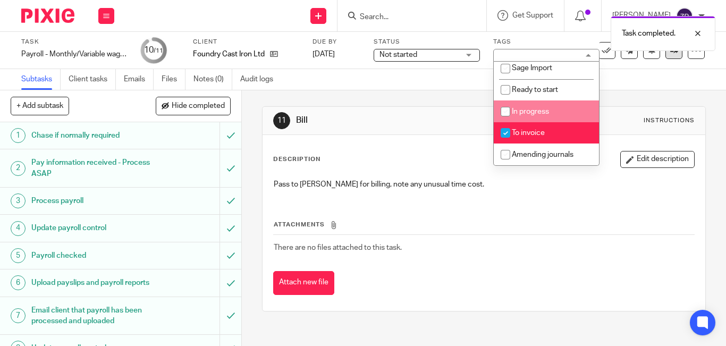
click at [667, 56] on link at bounding box center [674, 50] width 17 height 17
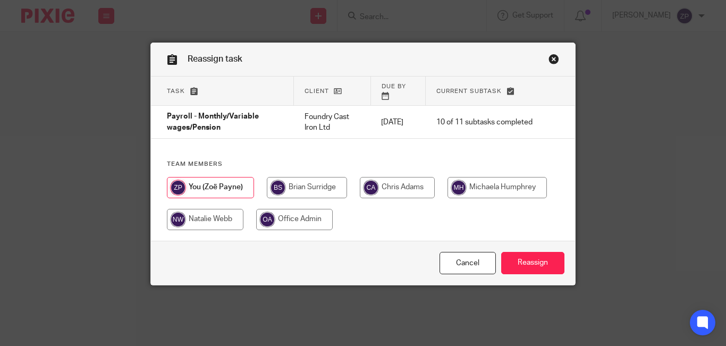
click at [294, 180] on input "radio" at bounding box center [307, 187] width 80 height 21
radio input "true"
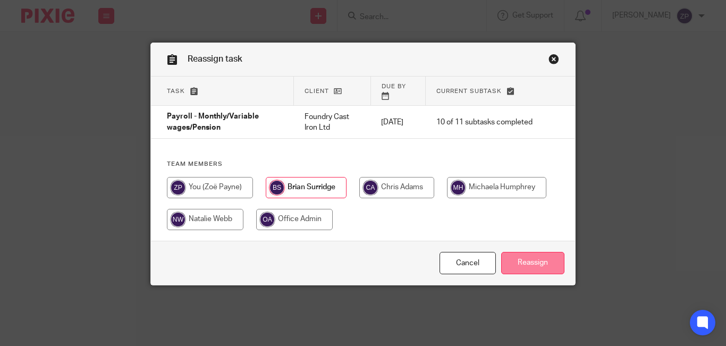
click at [525, 252] on input "Reassign" at bounding box center [532, 263] width 63 height 23
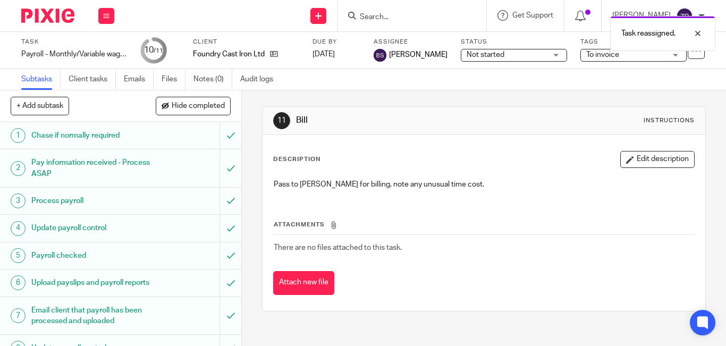
click at [50, 15] on img at bounding box center [47, 16] width 53 height 14
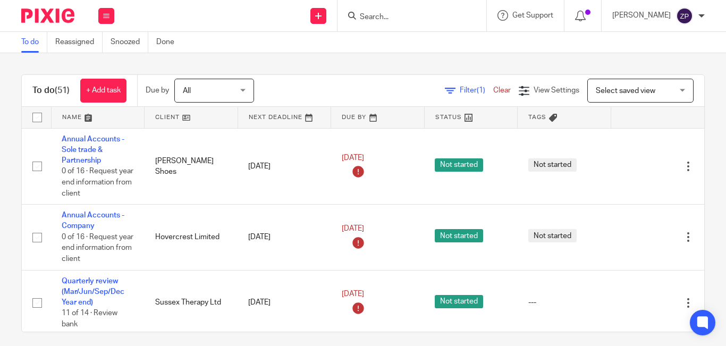
click at [54, 19] on img at bounding box center [47, 16] width 53 height 14
